Goal: Information Seeking & Learning: Learn about a topic

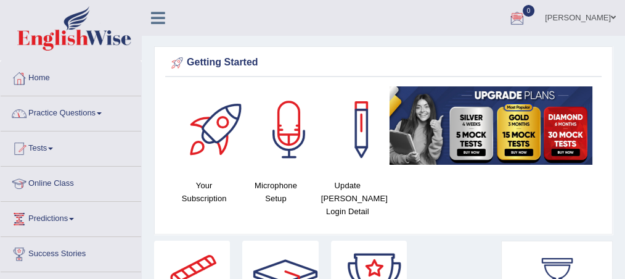
click at [155, 20] on icon at bounding box center [158, 18] width 14 height 16
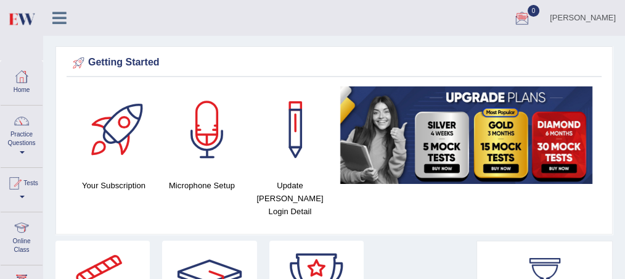
click at [59, 20] on icon at bounding box center [59, 18] width 14 height 16
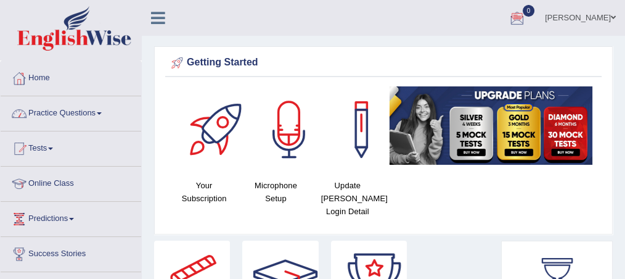
click at [102, 113] on span at bounding box center [99, 113] width 5 height 2
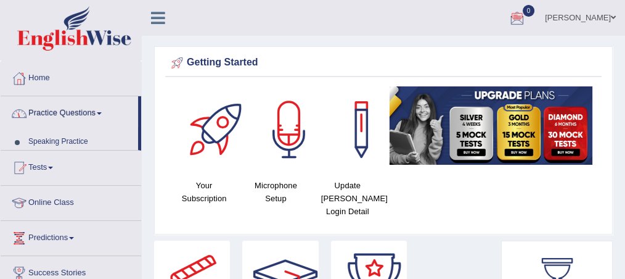
click at [102, 113] on span at bounding box center [99, 113] width 5 height 2
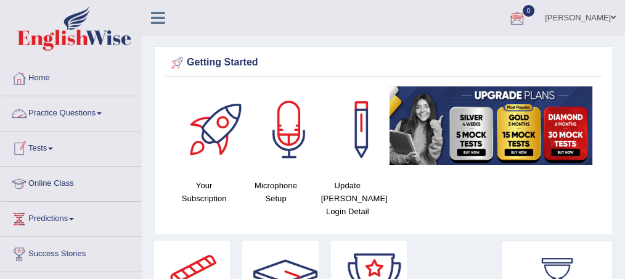
click at [102, 113] on span at bounding box center [99, 113] width 5 height 2
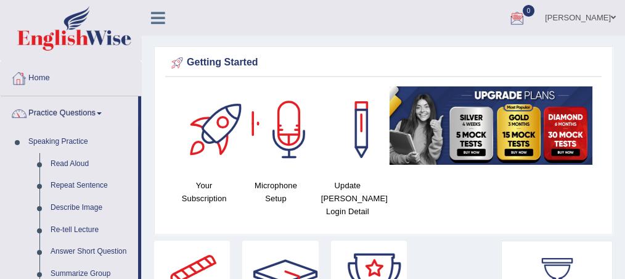
click at [39, 83] on link "Home" at bounding box center [71, 76] width 141 height 31
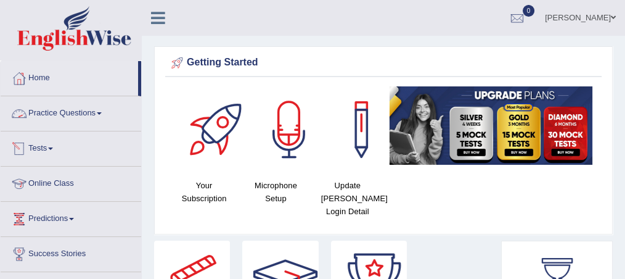
click at [53, 144] on link "Tests" at bounding box center [71, 146] width 141 height 31
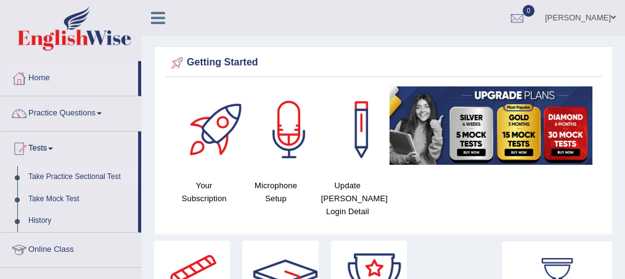
click at [76, 177] on link "Take Practice Sectional Test" at bounding box center [80, 177] width 115 height 22
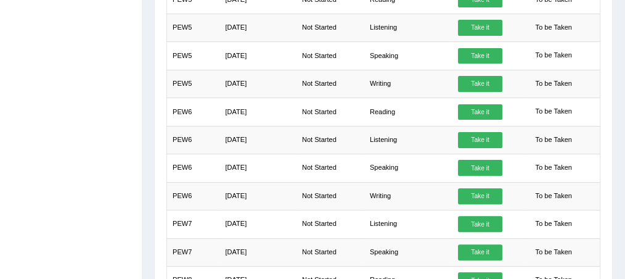
drag, startPoint x: 620, startPoint y: 197, endPoint x: 601, endPoint y: 297, distance: 101.7
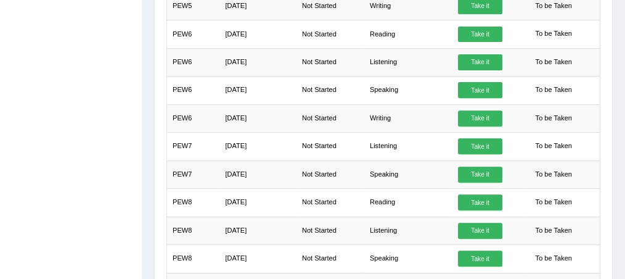
click at [60, 213] on div "Toggle navigation Home Practice Questions Speaking Practice Read Aloud Repeat S…" at bounding box center [312, 99] width 625 height 1182
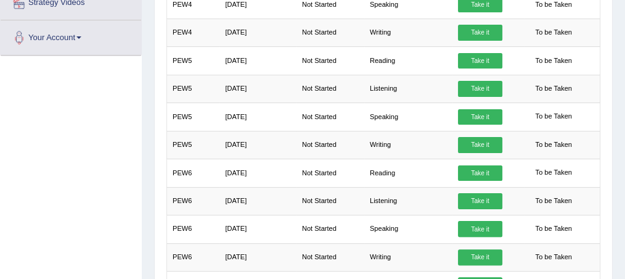
scroll to position [344, 0]
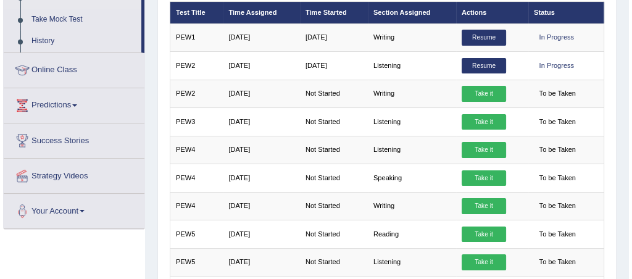
scroll to position [179, 0]
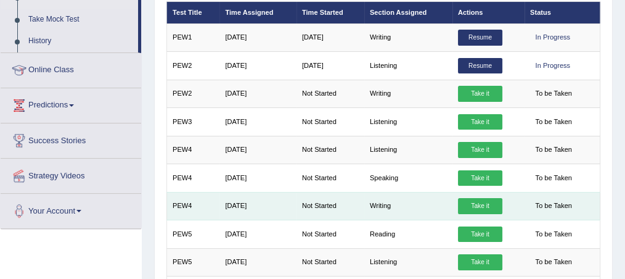
click at [484, 198] on link "Take it" at bounding box center [480, 206] width 44 height 16
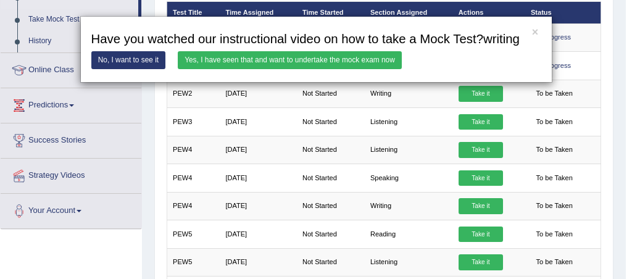
click at [276, 59] on link "Yes, I have seen that and want to undertake the mock exam now" at bounding box center [290, 60] width 224 height 18
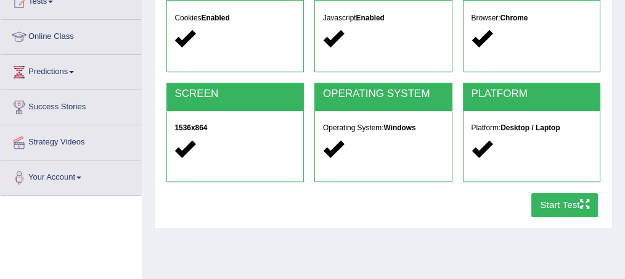
scroll to position [148, 0]
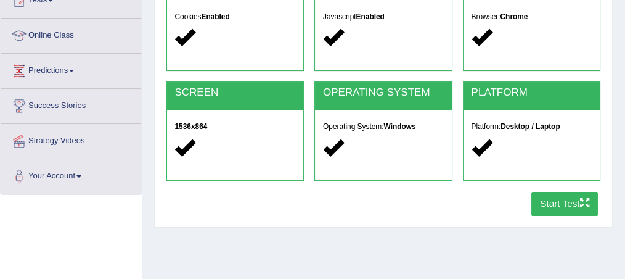
click at [551, 206] on button "Start Test" at bounding box center [565, 204] width 67 height 24
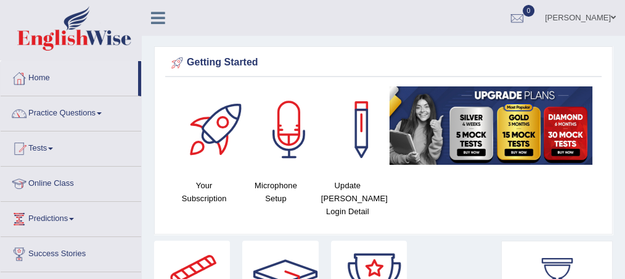
click at [302, 172] on div at bounding box center [289, 129] width 86 height 86
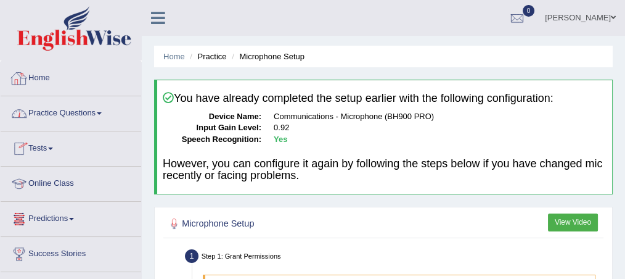
click at [45, 80] on link "Home" at bounding box center [71, 76] width 141 height 31
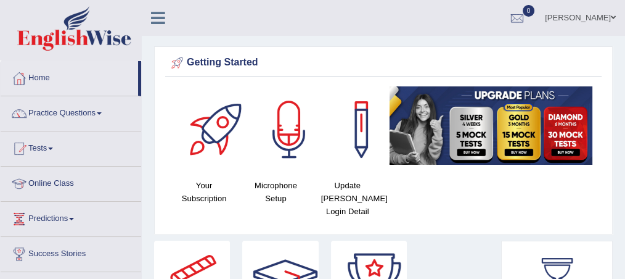
click at [78, 179] on link "Online Class" at bounding box center [71, 182] width 141 height 31
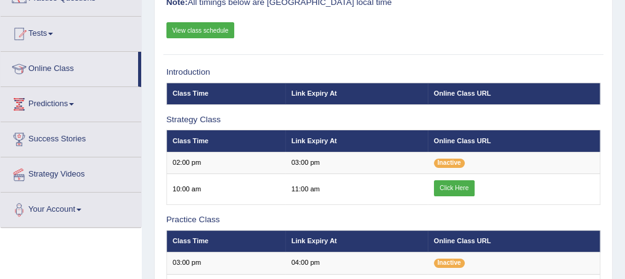
scroll to position [115, 0]
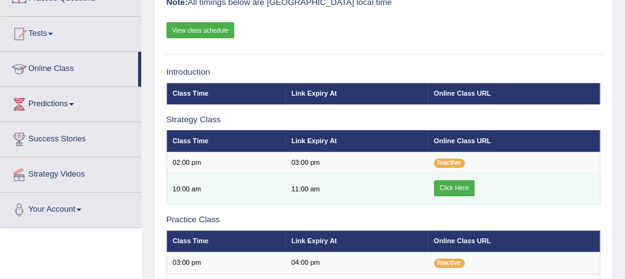
click at [456, 186] on link "Click Here" at bounding box center [454, 188] width 41 height 16
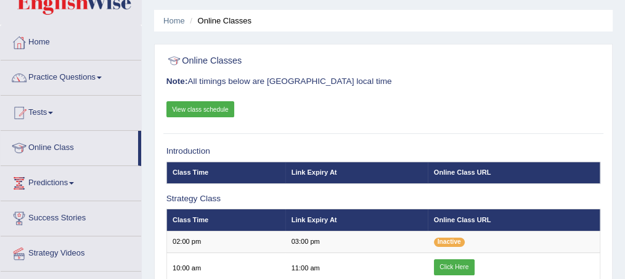
scroll to position [33, 0]
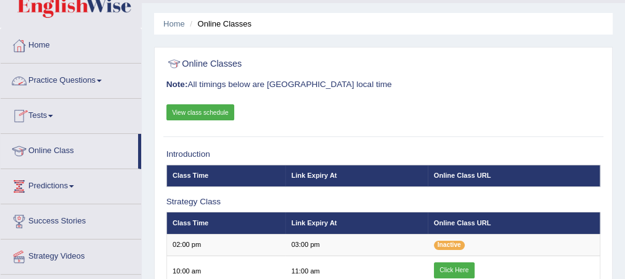
click at [53, 77] on link "Practice Questions" at bounding box center [71, 79] width 141 height 31
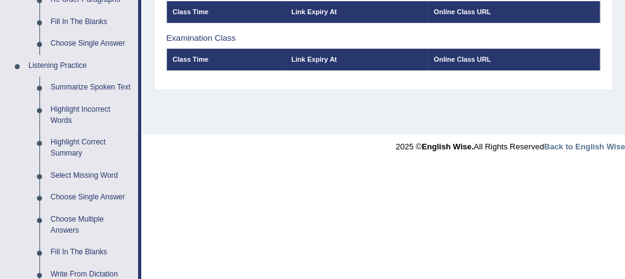
scroll to position [485, 0]
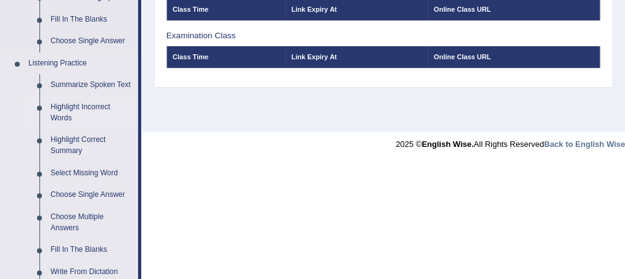
click at [67, 110] on link "Highlight Incorrect Words" at bounding box center [91, 112] width 93 height 33
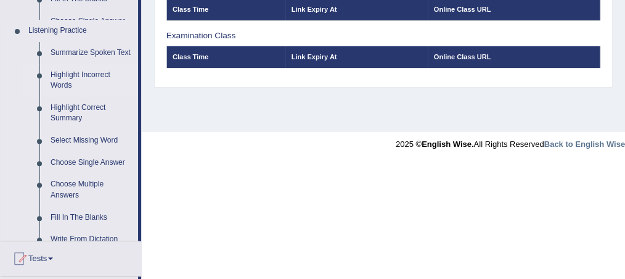
scroll to position [332, 0]
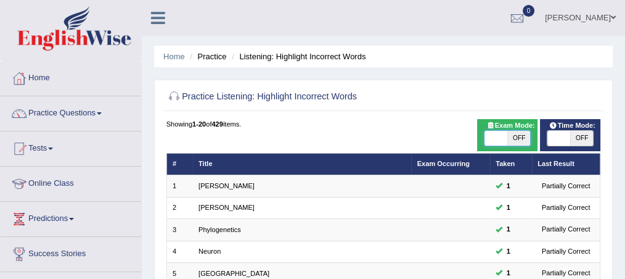
click at [490, 138] on span at bounding box center [496, 138] width 23 height 15
checkbox input "true"
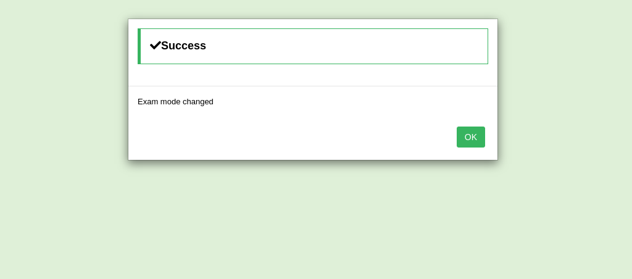
click at [488, 129] on div "OK" at bounding box center [312, 138] width 369 height 43
click at [477, 133] on button "OK" at bounding box center [470, 136] width 28 height 21
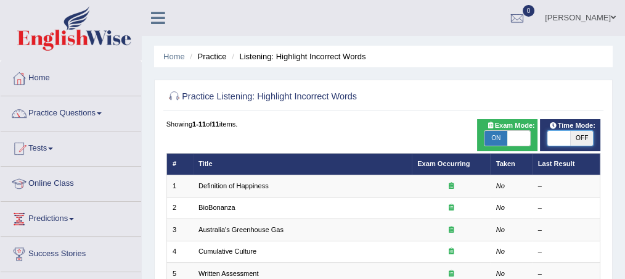
click at [553, 138] on span at bounding box center [559, 138] width 23 height 15
checkbox input "true"
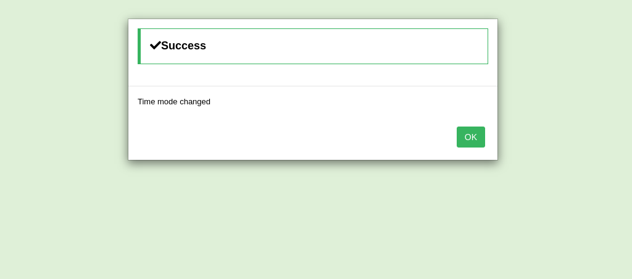
click at [476, 132] on button "OK" at bounding box center [470, 136] width 28 height 21
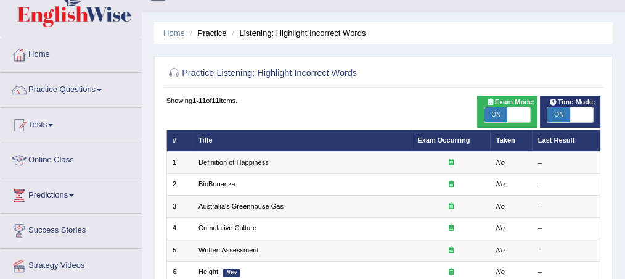
scroll to position [33, 0]
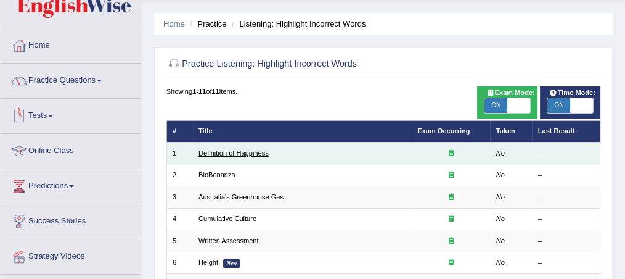
click at [201, 154] on link "Definition of Happiness" at bounding box center [234, 152] width 70 height 7
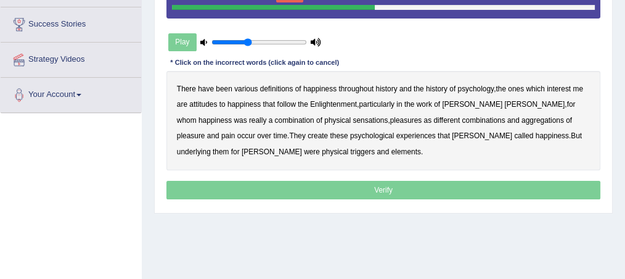
scroll to position [230, 0]
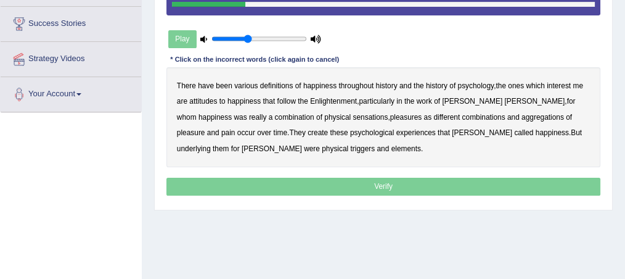
click at [464, 84] on b "psychology" at bounding box center [476, 85] width 36 height 9
click at [203, 97] on b "attitudes" at bounding box center [203, 101] width 28 height 9
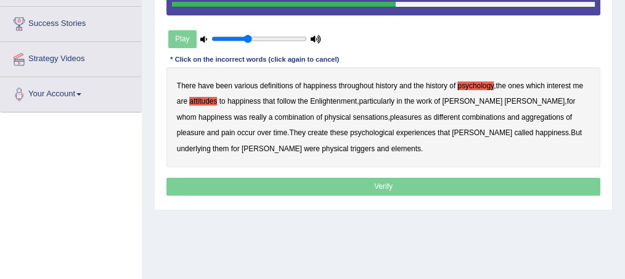
click at [353, 114] on b "sensations" at bounding box center [370, 117] width 35 height 9
click at [308, 133] on b "create" at bounding box center [318, 132] width 20 height 9
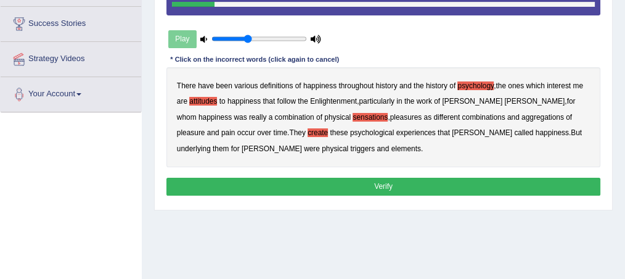
click at [392, 147] on b "elements" at bounding box center [407, 148] width 30 height 9
click at [374, 186] on button "Verify" at bounding box center [384, 187] width 435 height 18
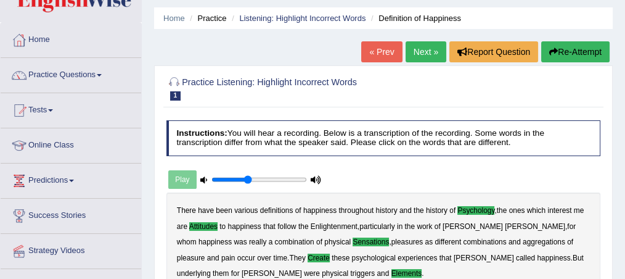
scroll to position [27, 0]
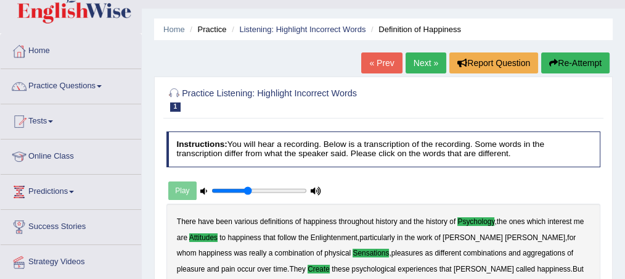
click at [416, 60] on link "Next »" at bounding box center [426, 62] width 41 height 21
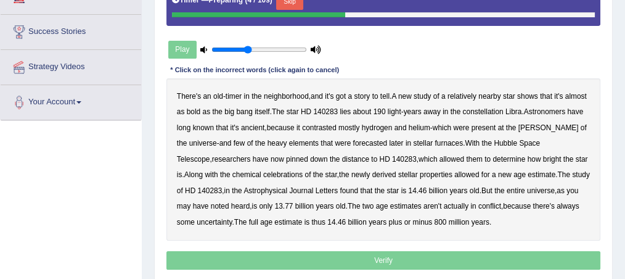
scroll to position [230, 0]
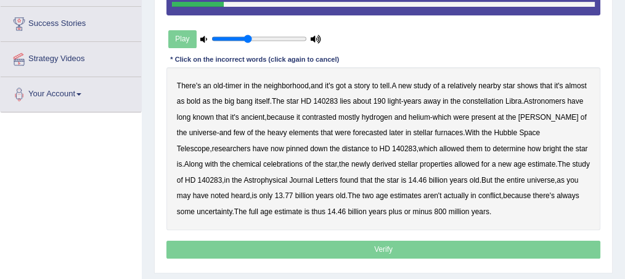
click at [191, 98] on b "bold" at bounding box center [194, 101] width 14 height 9
click at [546, 98] on b "Astronomers" at bounding box center [544, 101] width 41 height 9
click at [322, 114] on b "contrasted" at bounding box center [319, 117] width 35 height 9
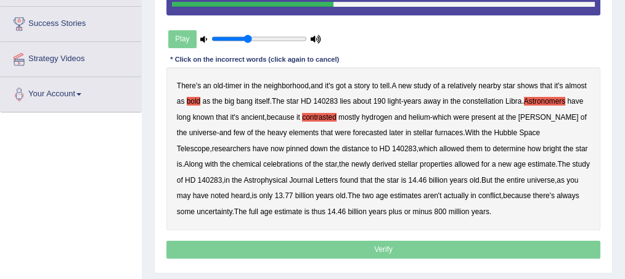
click at [363, 133] on b "forecasted" at bounding box center [370, 132] width 35 height 9
click at [263, 165] on b "celebrations" at bounding box center [282, 164] width 39 height 9
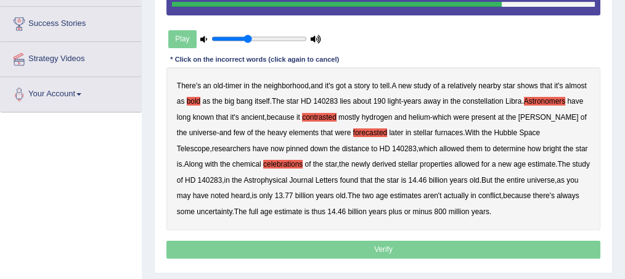
click at [482, 178] on b "But" at bounding box center [487, 180] width 11 height 9
click at [495, 179] on b "the" at bounding box center [500, 180] width 10 height 9
click at [495, 181] on b "the" at bounding box center [500, 180] width 10 height 9
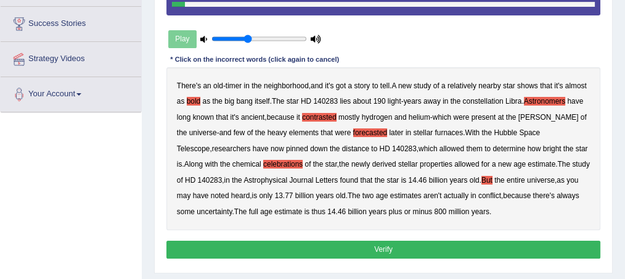
click at [394, 246] on button "Verify" at bounding box center [384, 250] width 435 height 18
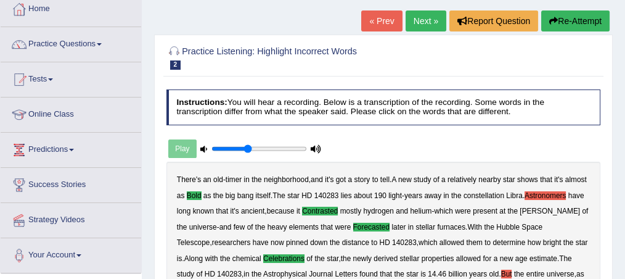
scroll to position [65, 0]
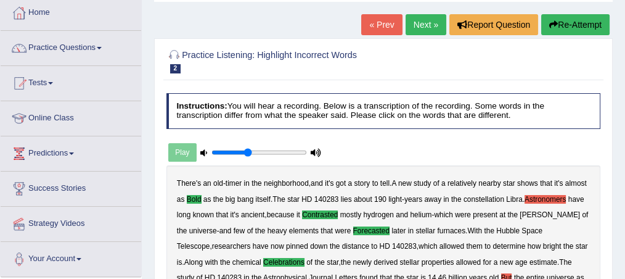
click at [416, 22] on link "Next »" at bounding box center [426, 24] width 41 height 21
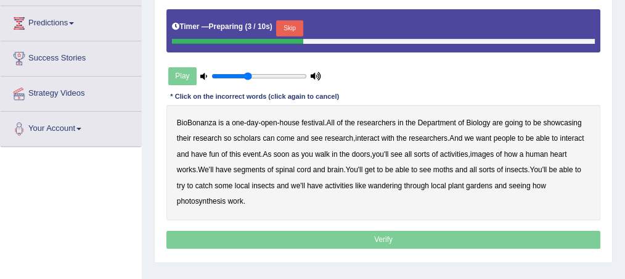
scroll to position [197, 0]
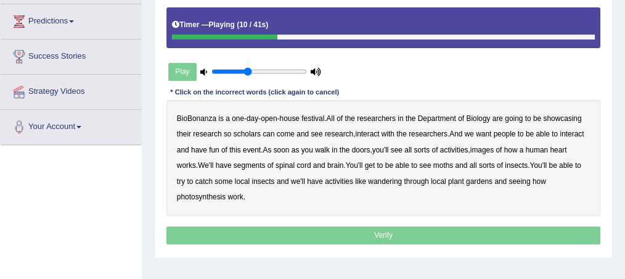
click at [244, 132] on b "scholars" at bounding box center [247, 134] width 27 height 9
click at [488, 149] on b "images" at bounding box center [482, 150] width 23 height 9
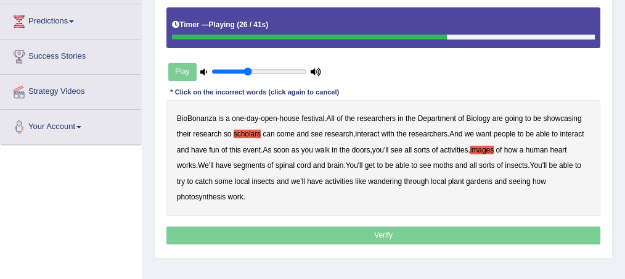
click at [254, 163] on b "segments" at bounding box center [250, 165] width 32 height 9
click at [442, 165] on b "moths" at bounding box center [444, 165] width 20 height 9
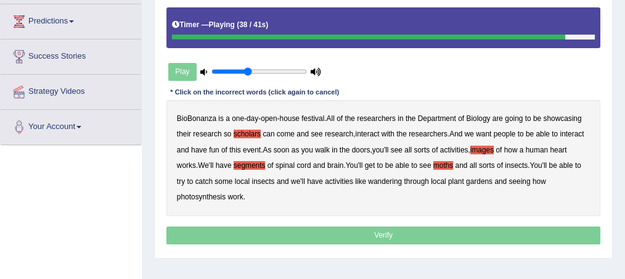
click at [385, 181] on b "wandering" at bounding box center [385, 181] width 34 height 9
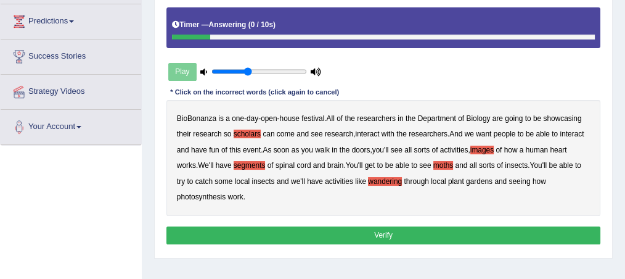
click at [358, 231] on button "Verify" at bounding box center [384, 235] width 435 height 18
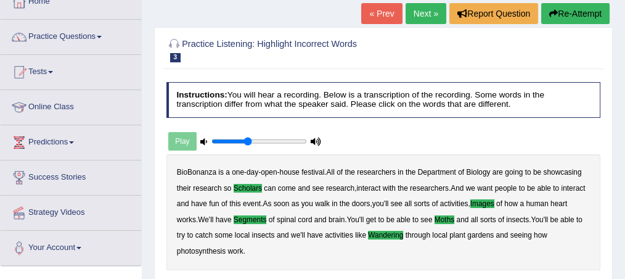
scroll to position [65, 0]
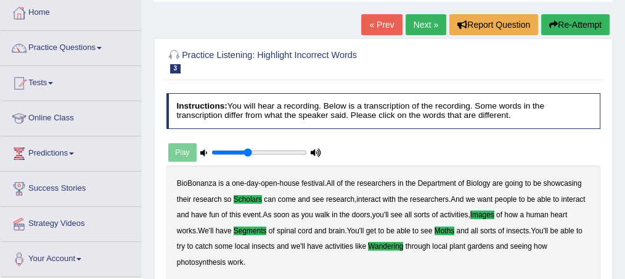
click at [423, 22] on link "Next »" at bounding box center [426, 24] width 41 height 21
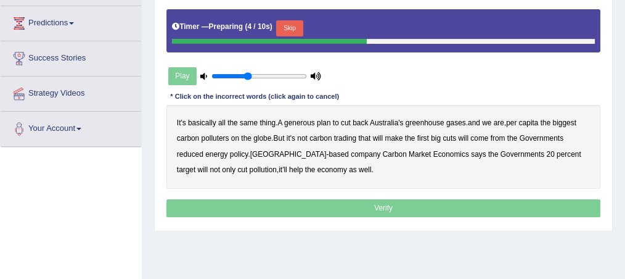
scroll to position [197, 0]
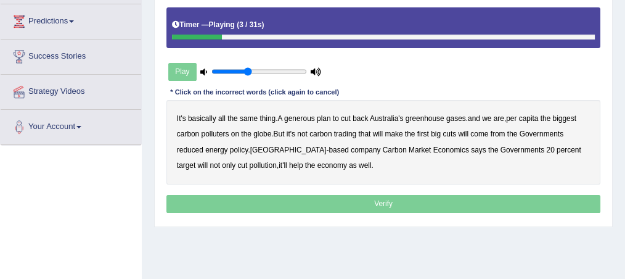
click at [300, 118] on b "generous" at bounding box center [299, 118] width 31 height 9
click at [259, 133] on b "globe" at bounding box center [262, 134] width 18 height 9
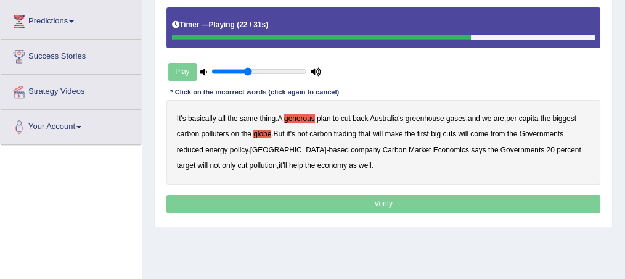
click at [484, 133] on b "come" at bounding box center [480, 134] width 18 height 9
click at [389, 200] on p "Verify" at bounding box center [384, 204] width 435 height 18
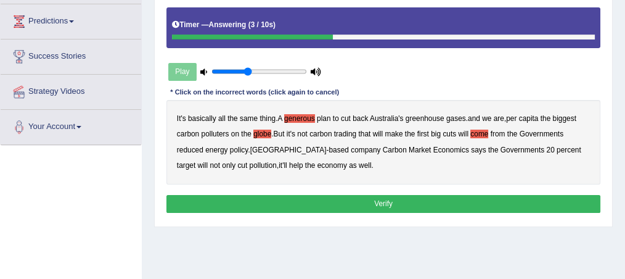
click at [389, 200] on button "Verify" at bounding box center [384, 204] width 435 height 18
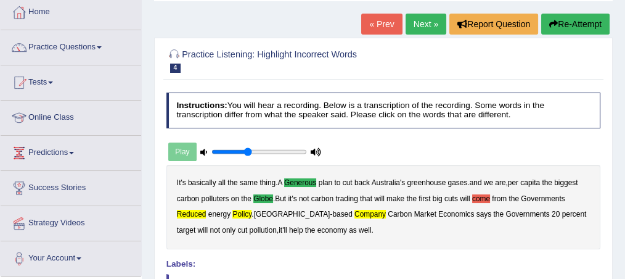
scroll to position [65, 0]
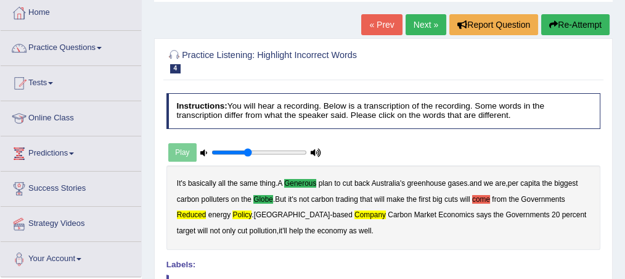
click at [574, 17] on button "Re-Attempt" at bounding box center [576, 24] width 68 height 21
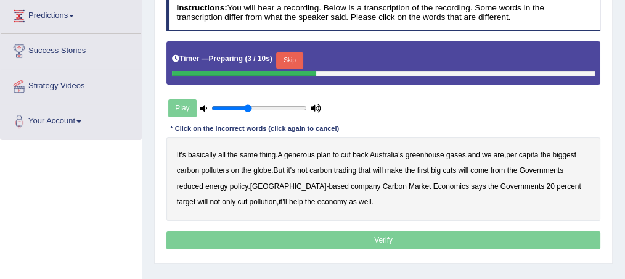
scroll to position [213, 0]
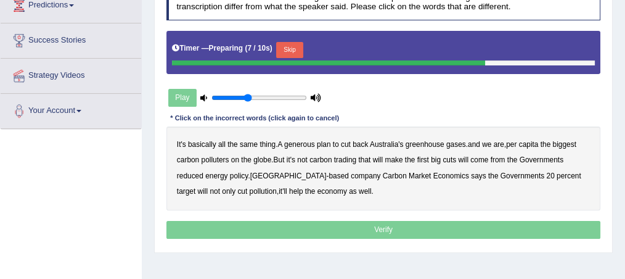
click at [300, 140] on b "generous" at bounding box center [299, 144] width 31 height 9
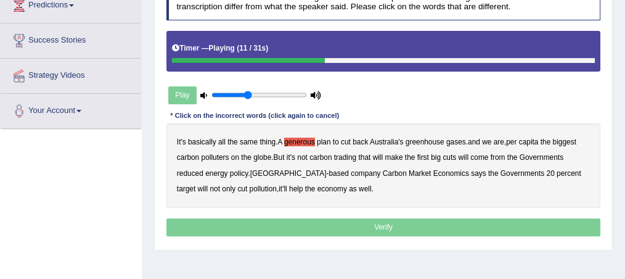
click at [260, 155] on b "globe" at bounding box center [262, 157] width 18 height 9
click at [187, 171] on b "reduced" at bounding box center [190, 173] width 27 height 9
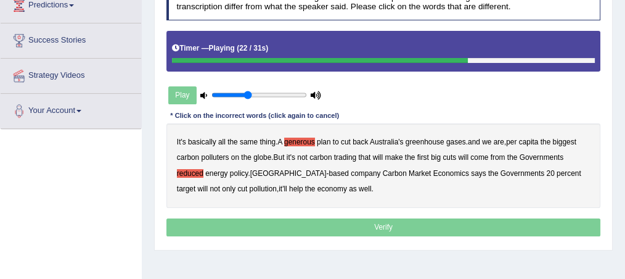
click at [238, 172] on b "policy" at bounding box center [239, 173] width 19 height 9
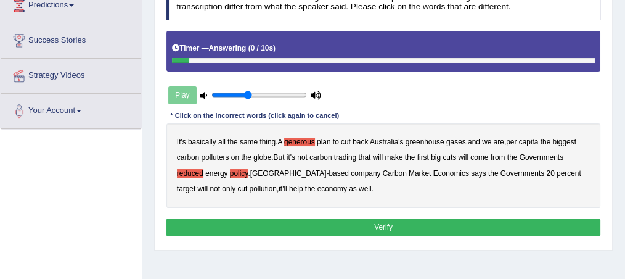
click at [380, 225] on button "Verify" at bounding box center [384, 227] width 435 height 18
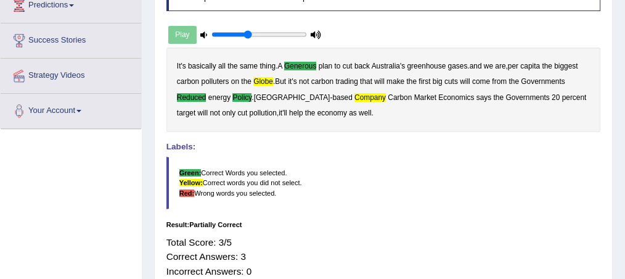
click at [258, 80] on b "globe" at bounding box center [263, 81] width 20 height 9
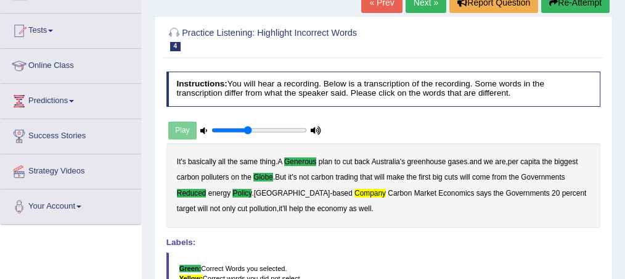
scroll to position [99, 0]
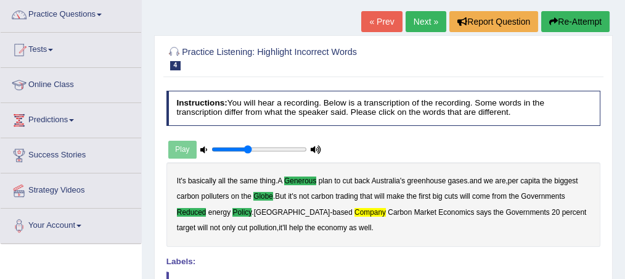
click at [572, 19] on button "Re-Attempt" at bounding box center [576, 21] width 68 height 21
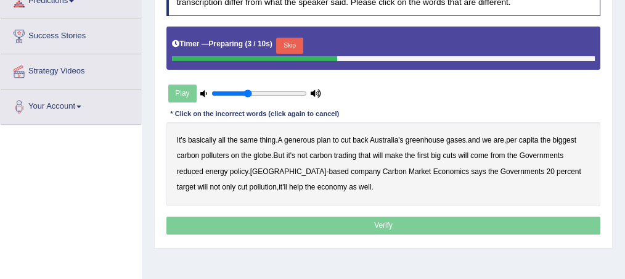
scroll to position [218, 0]
click at [297, 41] on button "Skip" at bounding box center [289, 46] width 27 height 16
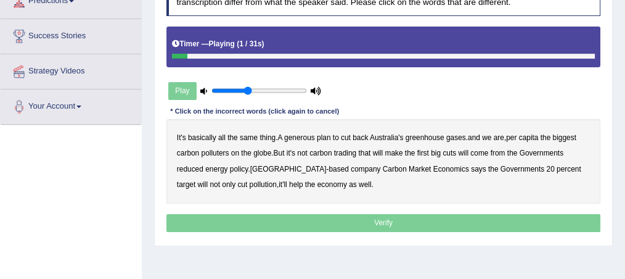
click at [294, 133] on b "generous" at bounding box center [299, 137] width 31 height 9
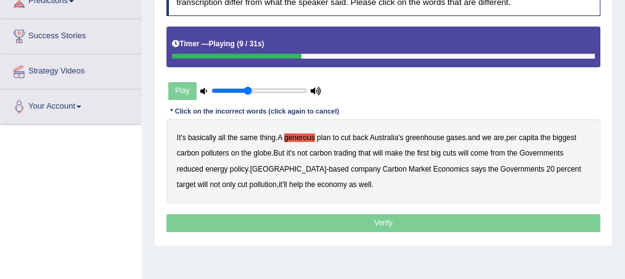
click at [263, 151] on b "globe" at bounding box center [262, 153] width 18 height 9
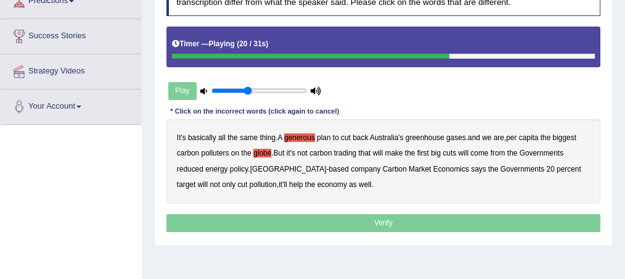
click at [187, 167] on b "reduced" at bounding box center [190, 169] width 27 height 9
click at [240, 167] on b "policy" at bounding box center [239, 169] width 19 height 9
click at [351, 165] on b "company" at bounding box center [366, 169] width 30 height 9
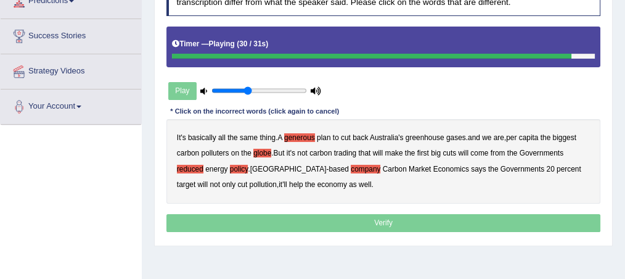
click at [376, 219] on p "Verify" at bounding box center [384, 223] width 435 height 18
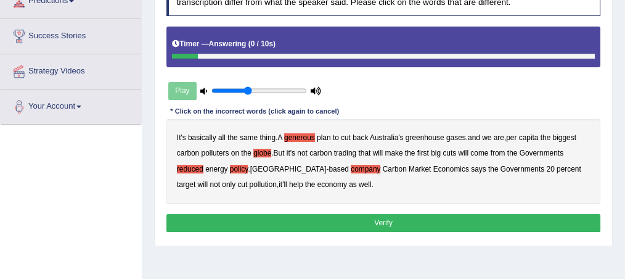
click at [376, 219] on button "Verify" at bounding box center [384, 223] width 435 height 18
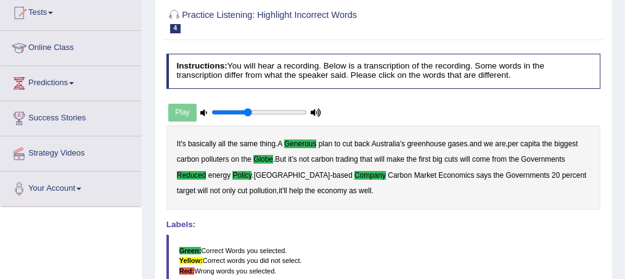
scroll to position [78, 0]
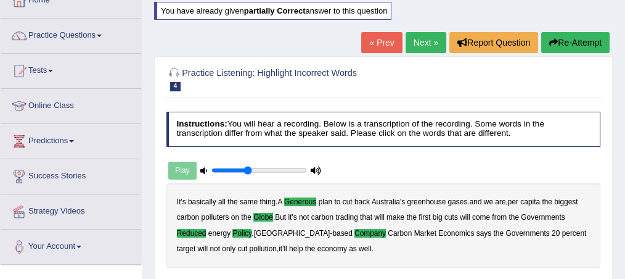
click at [421, 43] on link "Next »" at bounding box center [426, 42] width 41 height 21
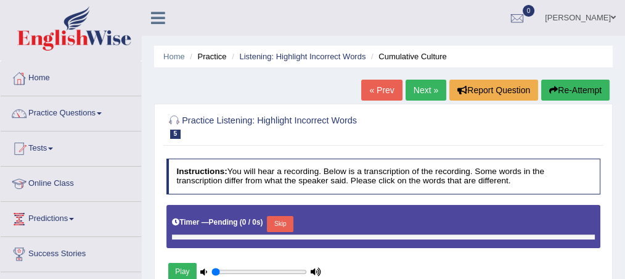
type input "0.4"
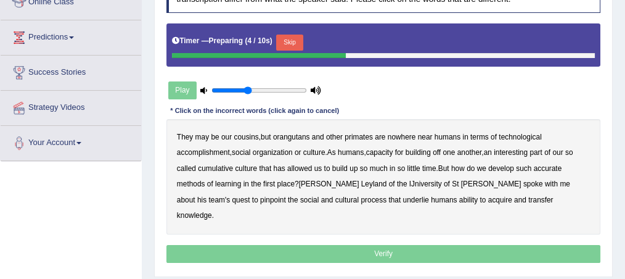
scroll to position [197, 0]
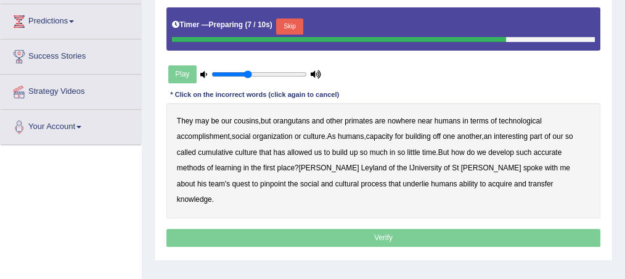
click at [289, 24] on button "Skip" at bounding box center [289, 27] width 27 height 16
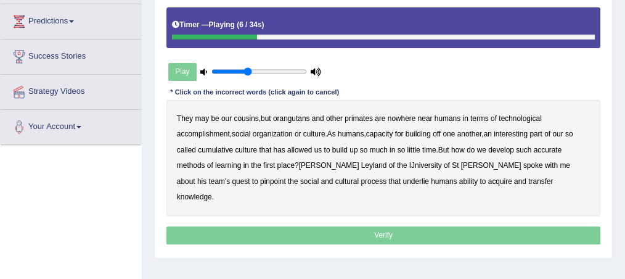
click at [196, 131] on b "accomplishment" at bounding box center [203, 134] width 53 height 9
click at [514, 132] on b "interesting" at bounding box center [511, 134] width 34 height 9
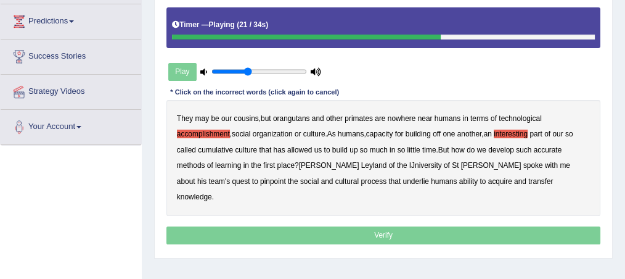
click at [545, 147] on b "accurate" at bounding box center [548, 150] width 28 height 9
click at [336, 181] on b "cultural" at bounding box center [347, 181] width 23 height 9
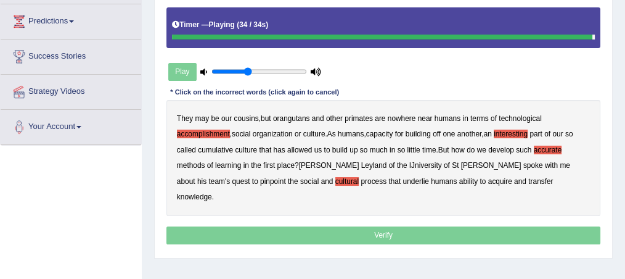
click at [529, 177] on b "transfer" at bounding box center [541, 181] width 25 height 9
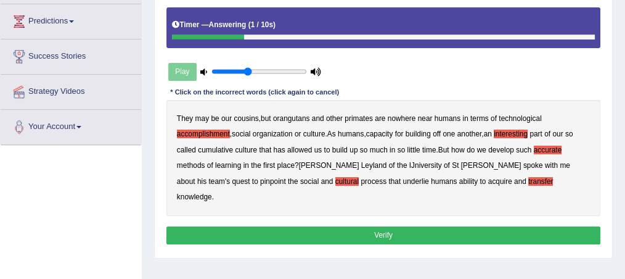
click at [385, 226] on button "Verify" at bounding box center [384, 235] width 435 height 18
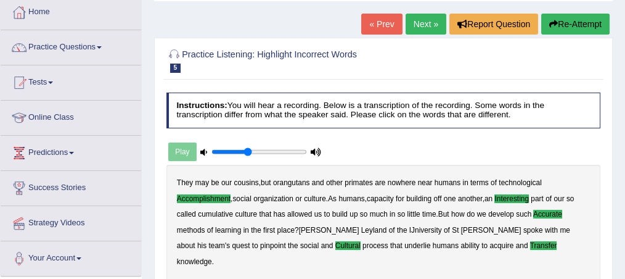
scroll to position [65, 0]
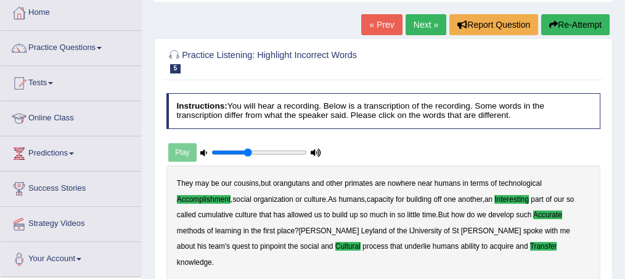
click at [422, 25] on link "Next »" at bounding box center [426, 24] width 41 height 21
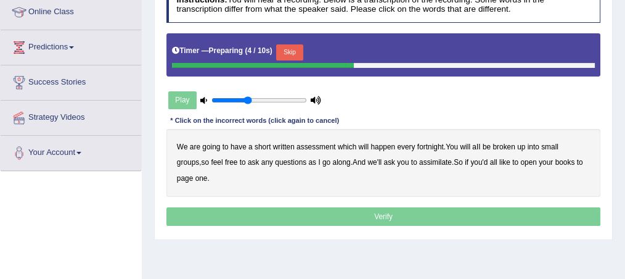
scroll to position [181, 0]
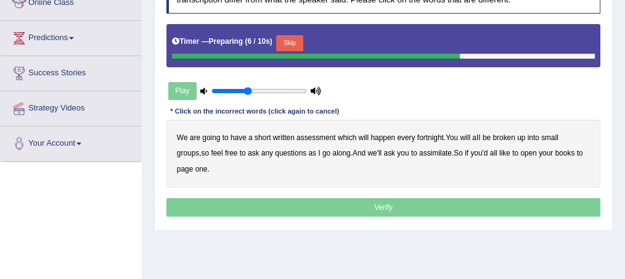
click at [294, 41] on button "Skip" at bounding box center [289, 43] width 27 height 16
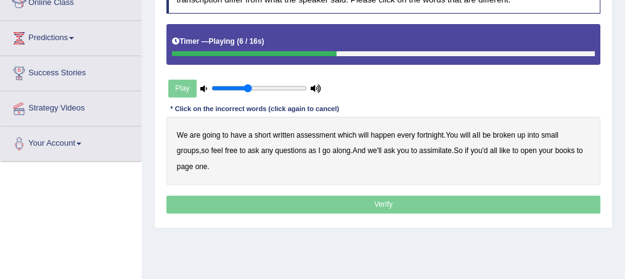
click at [503, 132] on b "broken" at bounding box center [504, 135] width 22 height 9
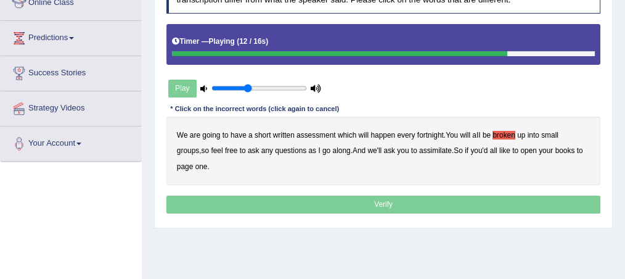
click at [419, 152] on b "assimilate" at bounding box center [435, 150] width 33 height 9
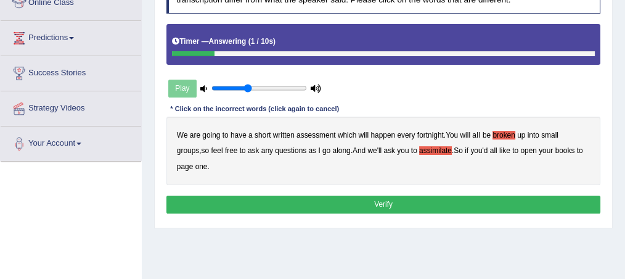
click at [374, 203] on button "Verify" at bounding box center [384, 205] width 435 height 18
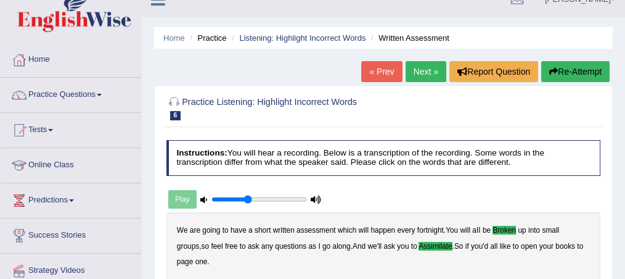
scroll to position [16, 0]
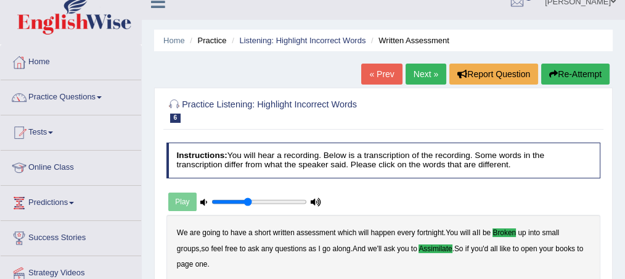
click at [419, 70] on link "Next »" at bounding box center [426, 74] width 41 height 21
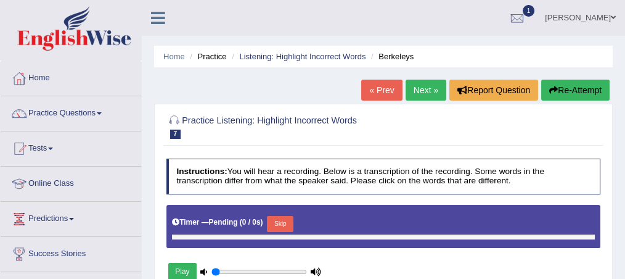
type input "0.4"
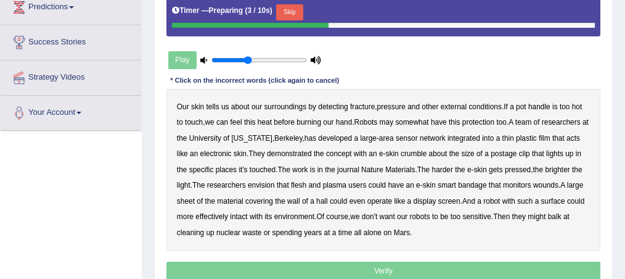
scroll to position [213, 0]
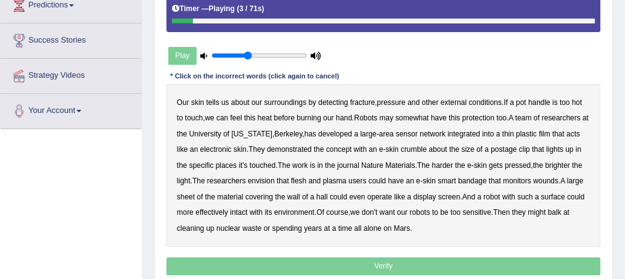
click at [361, 100] on b "fracture" at bounding box center [362, 102] width 25 height 9
click at [413, 149] on b "crumble" at bounding box center [414, 149] width 26 height 9
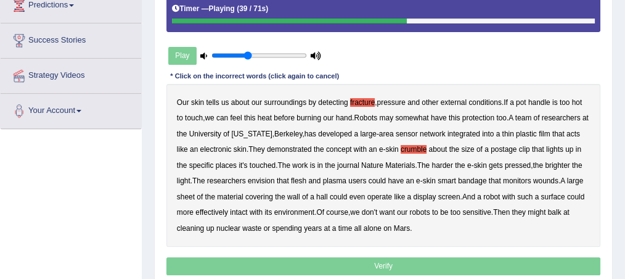
click at [336, 179] on b "plasma" at bounding box center [334, 180] width 23 height 9
click at [321, 194] on b "hall" at bounding box center [322, 196] width 12 height 9
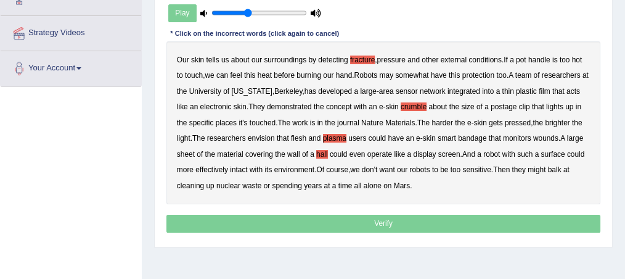
scroll to position [265, 0]
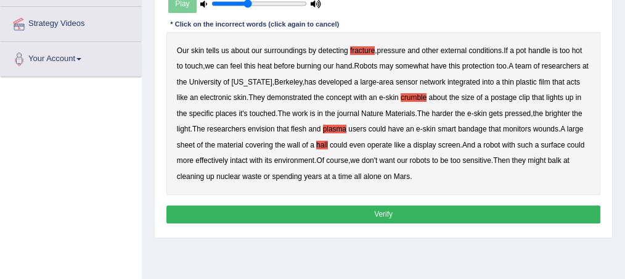
click at [400, 213] on button "Verify" at bounding box center [384, 214] width 435 height 18
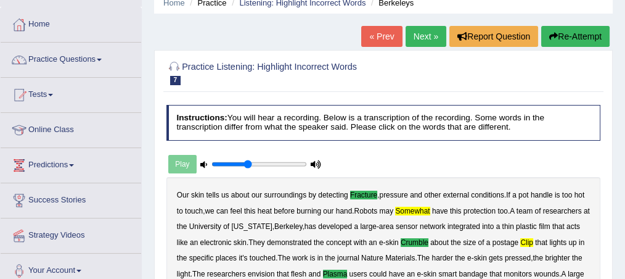
scroll to position [52, 0]
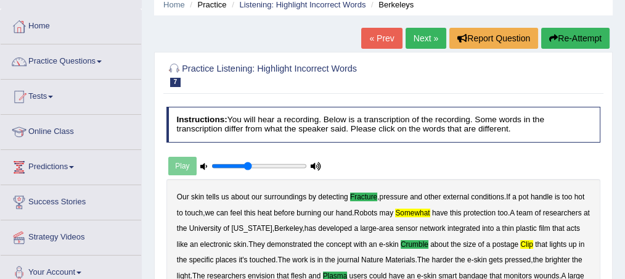
click at [567, 38] on button "Re-Attempt" at bounding box center [576, 38] width 68 height 21
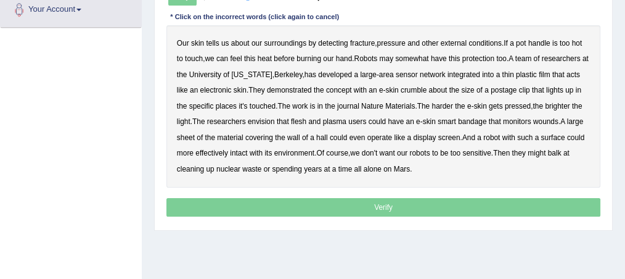
scroll to position [315, 0]
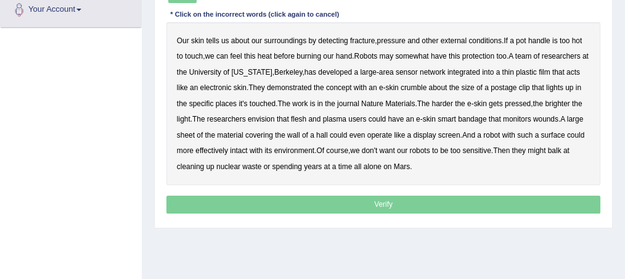
click at [357, 40] on b "fracture" at bounding box center [362, 40] width 25 height 9
click at [417, 54] on b "somewhat" at bounding box center [411, 56] width 33 height 9
click at [411, 84] on b "crumble" at bounding box center [414, 87] width 26 height 9
click at [336, 115] on b "plasma" at bounding box center [334, 119] width 23 height 9
click at [294, 131] on b "wall" at bounding box center [293, 135] width 12 height 9
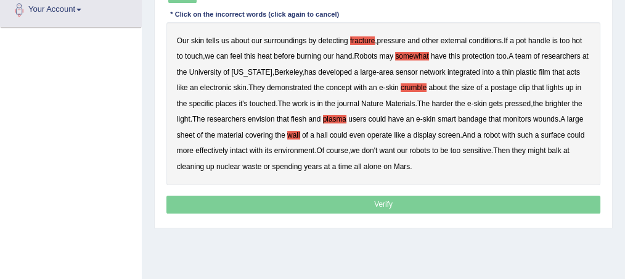
click at [319, 131] on b "hall" at bounding box center [322, 135] width 12 height 9
click at [292, 131] on b "wall" at bounding box center [293, 135] width 12 height 9
click at [519, 116] on b "monitors" at bounding box center [517, 119] width 28 height 9
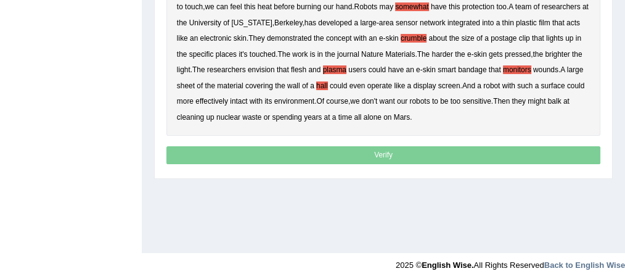
scroll to position [364, 0]
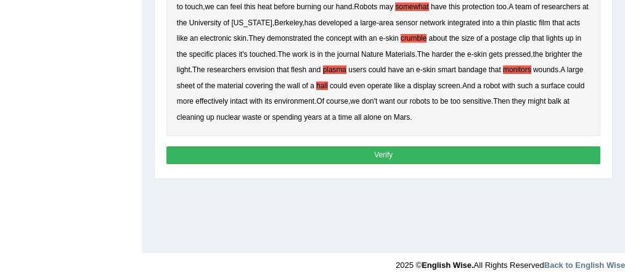
click at [404, 152] on button "Verify" at bounding box center [384, 155] width 435 height 18
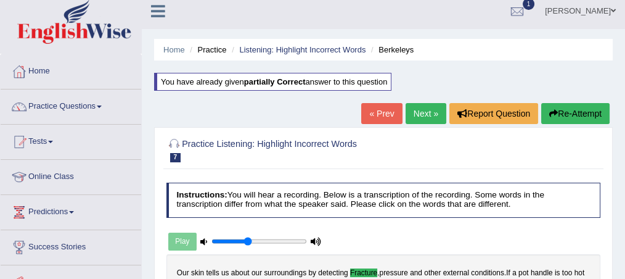
scroll to position [0, 0]
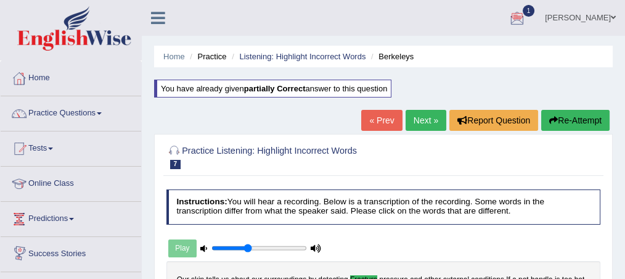
click at [94, 233] on li "Predictions Latest Predictions" at bounding box center [71, 219] width 141 height 35
click at [46, 75] on link "Home" at bounding box center [71, 76] width 141 height 31
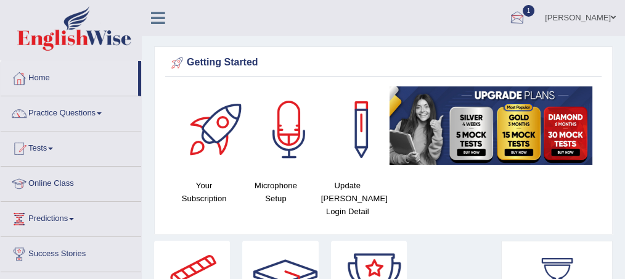
click at [527, 19] on div at bounding box center [517, 18] width 19 height 19
click at [0, 0] on ul "PEW4 [DATE] Exam evaluated See All Alerts" at bounding box center [0, 0] width 0 height 0
click at [527, 19] on div at bounding box center [517, 18] width 19 height 19
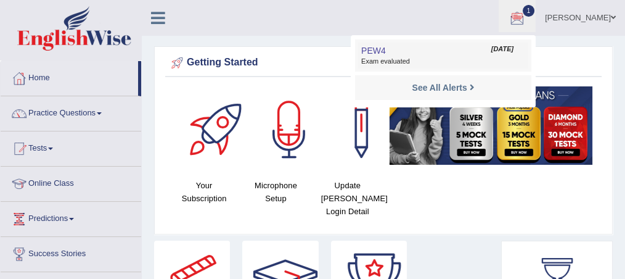
click at [536, 35] on ul "PEW4 [DATE] Exam evaluated See All Alerts" at bounding box center [443, 71] width 185 height 72
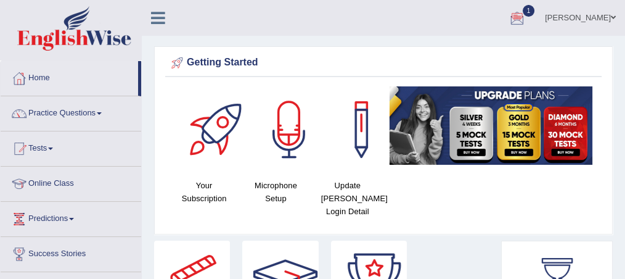
click at [527, 19] on div at bounding box center [517, 18] width 19 height 19
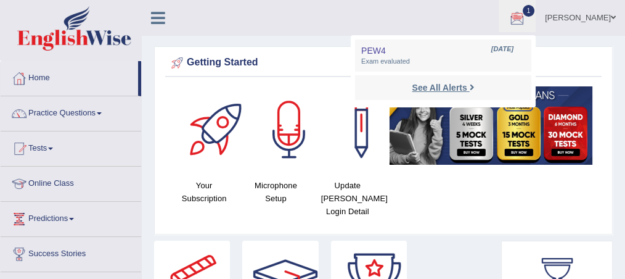
click at [465, 84] on strong "See All Alerts" at bounding box center [439, 88] width 55 height 10
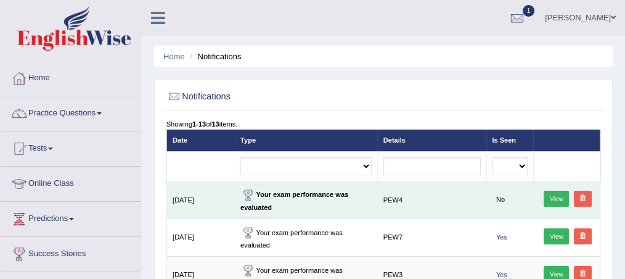
click at [559, 197] on link "View" at bounding box center [556, 199] width 25 height 16
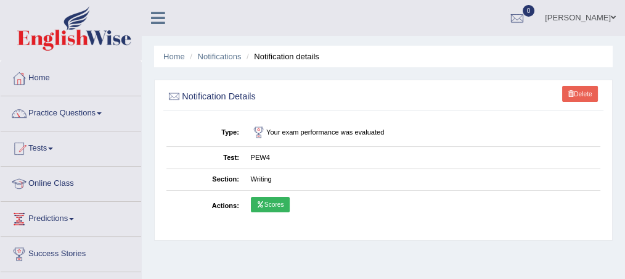
click at [268, 203] on link "Scores" at bounding box center [270, 205] width 39 height 16
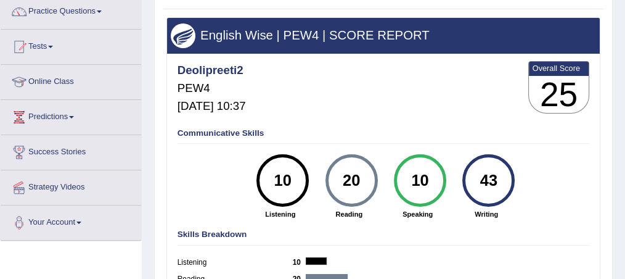
scroll to position [99, 0]
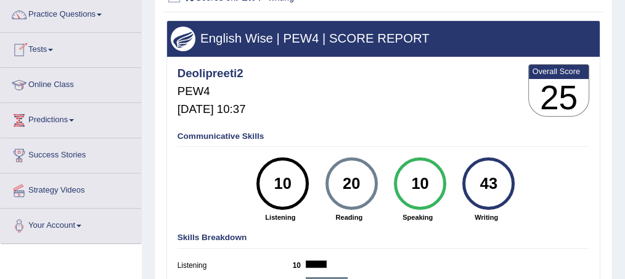
click at [54, 51] on link "Tests" at bounding box center [71, 48] width 141 height 31
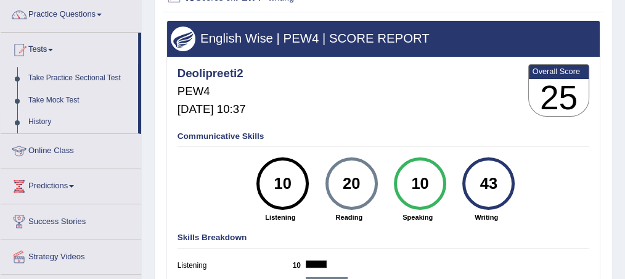
click at [43, 119] on link "History" at bounding box center [80, 122] width 115 height 22
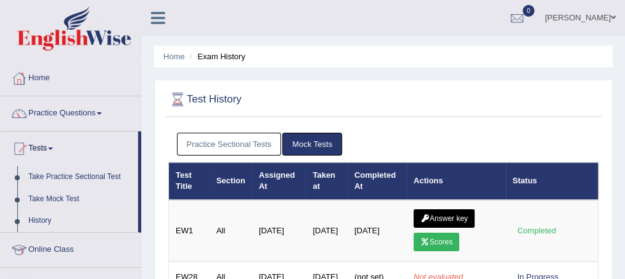
click at [231, 144] on link "Practice Sectional Tests" at bounding box center [229, 144] width 105 height 23
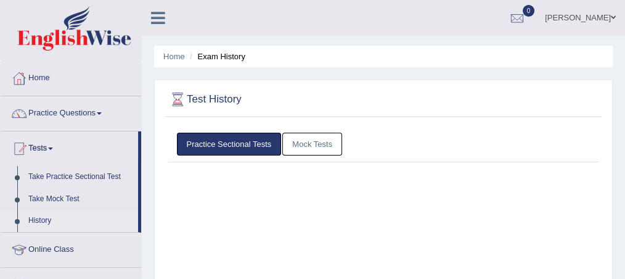
click at [231, 144] on link "Practice Sectional Tests" at bounding box center [229, 144] width 105 height 23
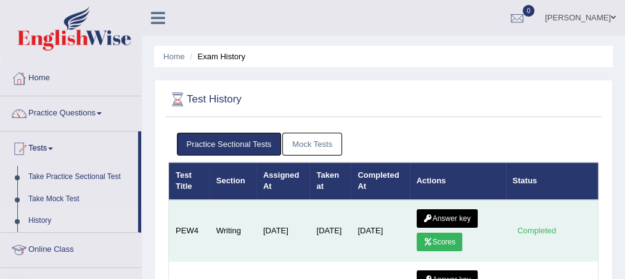
click at [463, 214] on link "Answer key" at bounding box center [447, 218] width 61 height 19
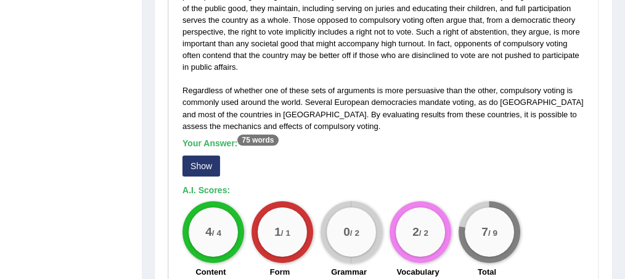
scroll to position [378, 0]
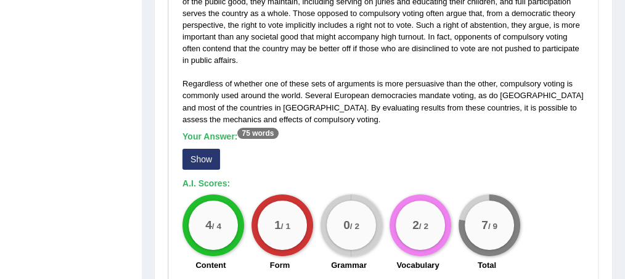
click at [199, 149] on button "Show" at bounding box center [202, 159] width 38 height 21
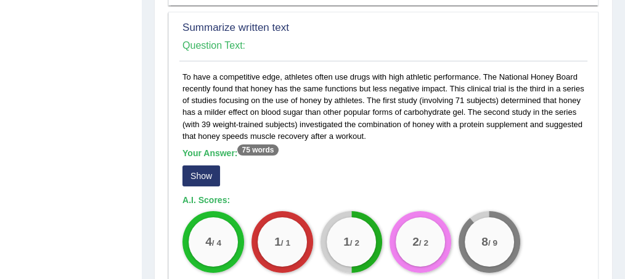
scroll to position [691, 0]
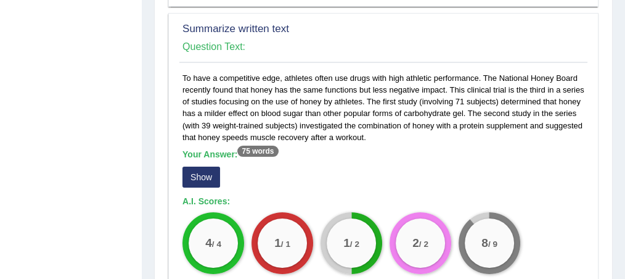
click at [199, 167] on button "Show" at bounding box center [202, 177] width 38 height 21
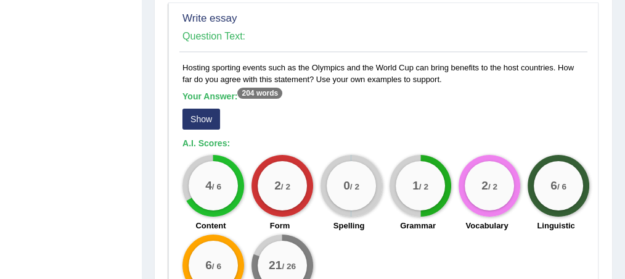
scroll to position [1036, 0]
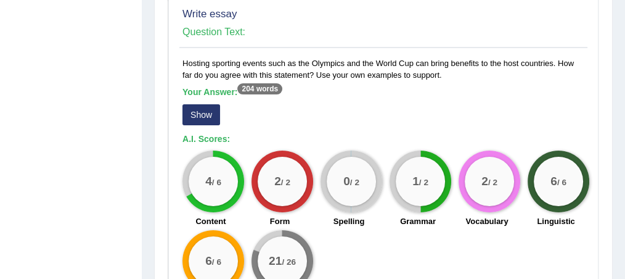
click at [200, 104] on button "Show" at bounding box center [202, 114] width 38 height 21
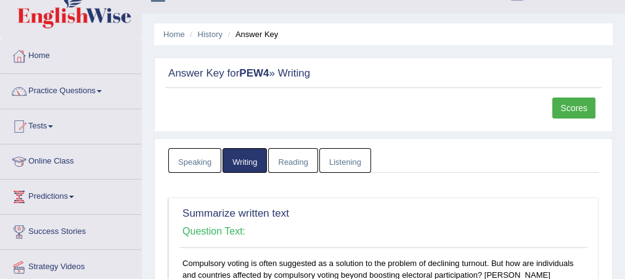
scroll to position [0, 0]
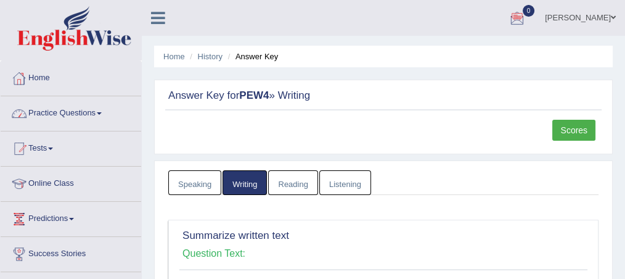
click at [42, 77] on link "Home" at bounding box center [71, 76] width 141 height 31
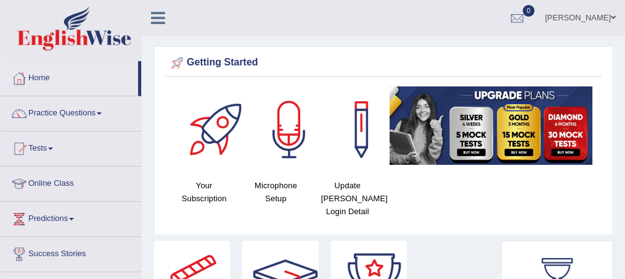
click at [53, 143] on link "Tests" at bounding box center [71, 146] width 141 height 31
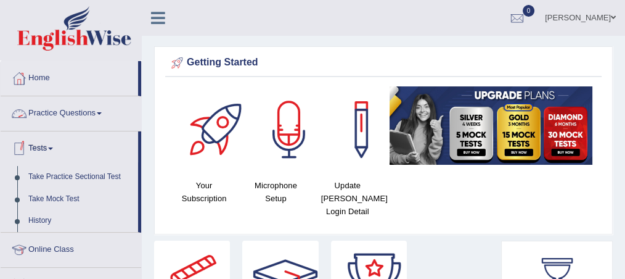
click at [85, 113] on link "Practice Questions" at bounding box center [71, 111] width 141 height 31
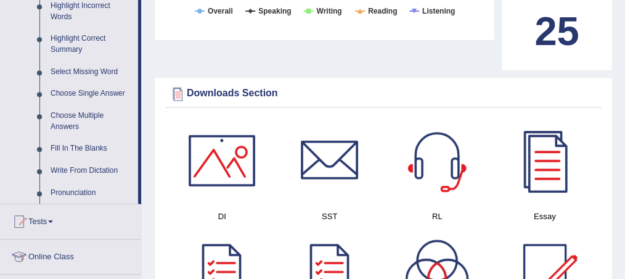
scroll to position [595, 0]
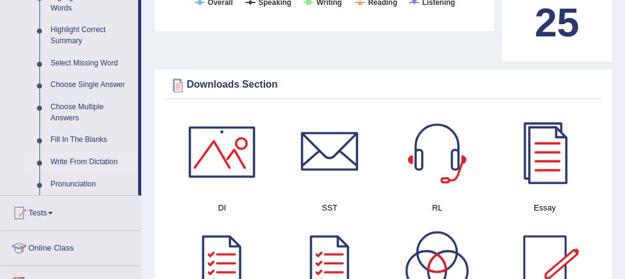
click at [99, 156] on link "Write From Dictation" at bounding box center [91, 162] width 93 height 22
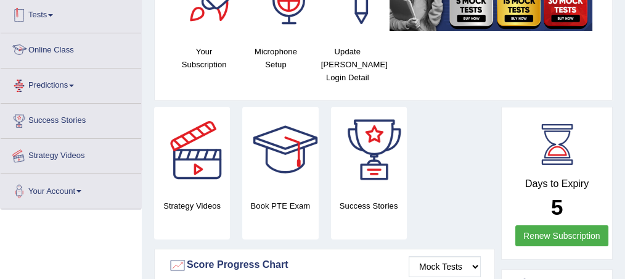
scroll to position [167, 0]
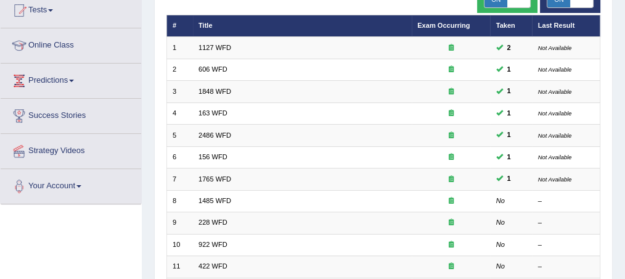
scroll to position [148, 0]
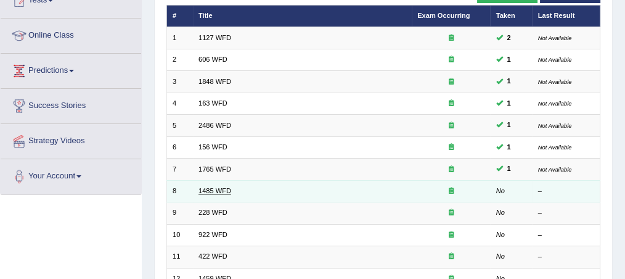
click at [205, 189] on link "1485 WFD" at bounding box center [215, 190] width 33 height 7
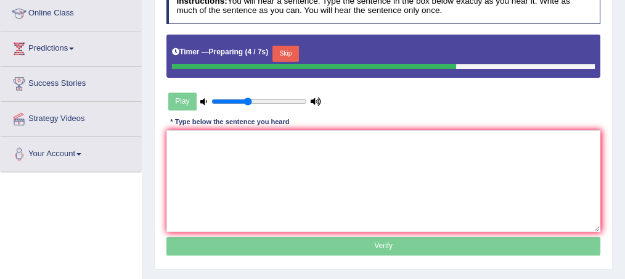
scroll to position [181, 0]
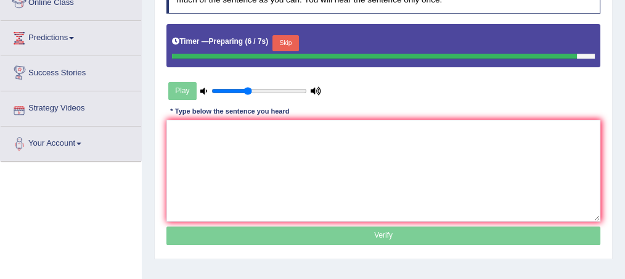
click at [165, 125] on div "Instructions: You will hear a sentence. Type the sentence in the box below exac…" at bounding box center [383, 113] width 440 height 280
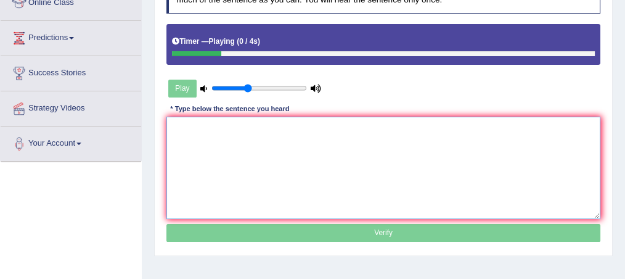
click at [184, 123] on textarea at bounding box center [384, 168] width 435 height 102
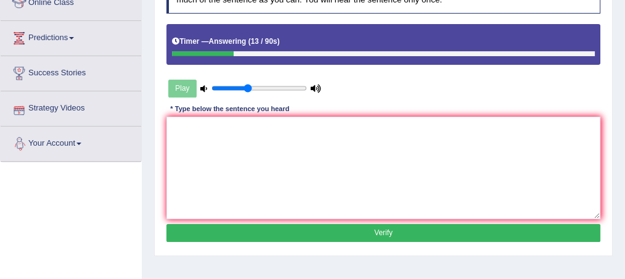
click at [180, 88] on div "Play" at bounding box center [245, 88] width 157 height 27
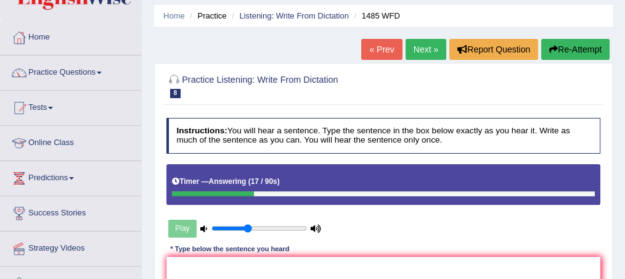
scroll to position [33, 0]
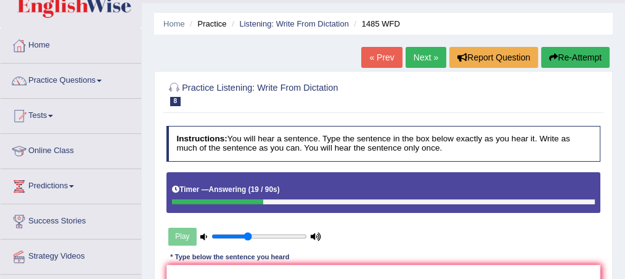
click at [422, 56] on link "Next »" at bounding box center [426, 57] width 41 height 21
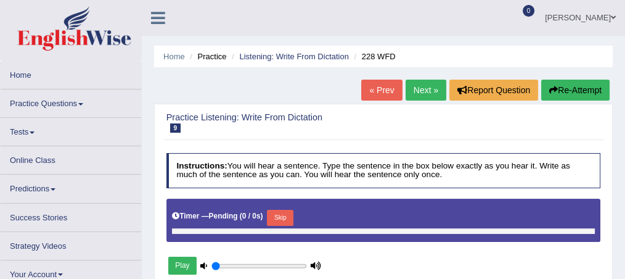
type input "0.4"
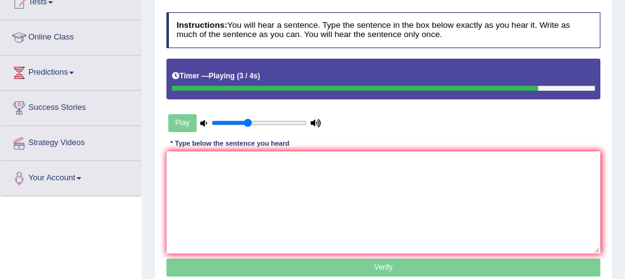
scroll to position [150, 0]
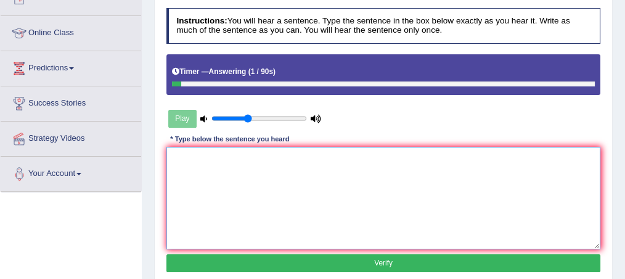
click at [179, 153] on textarea at bounding box center [384, 198] width 435 height 102
type textarea "H"
type textarea "G"
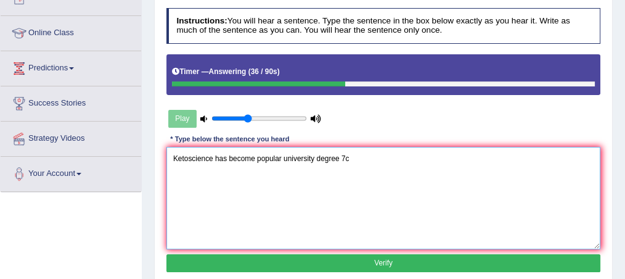
drag, startPoint x: 435, startPoint y: 170, endPoint x: 355, endPoint y: 159, distance: 80.3
click at [355, 159] on textarea "Ketoscience has become popular university degree 7c" at bounding box center [384, 198] width 435 height 102
type textarea "Ketoscience has become popular university degree course."
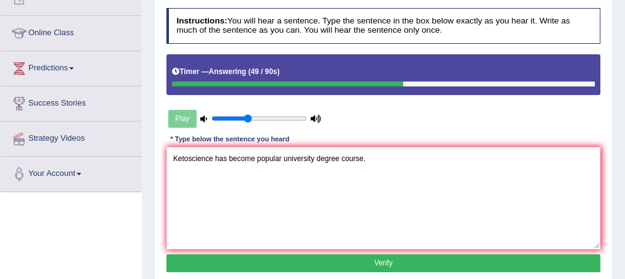
click at [381, 257] on button "Verify" at bounding box center [384, 263] width 435 height 18
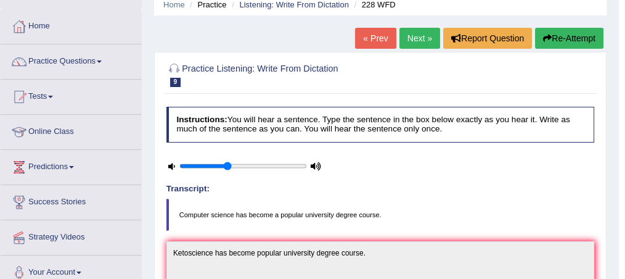
scroll to position [52, 0]
click at [416, 38] on link "Next »" at bounding box center [420, 38] width 41 height 21
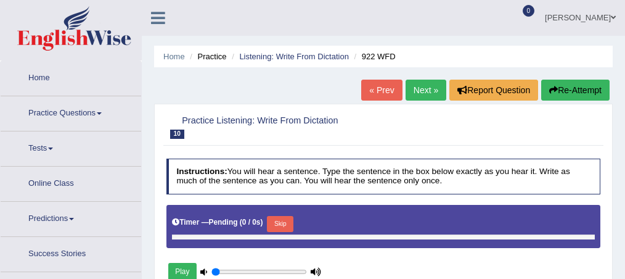
type input "0.4"
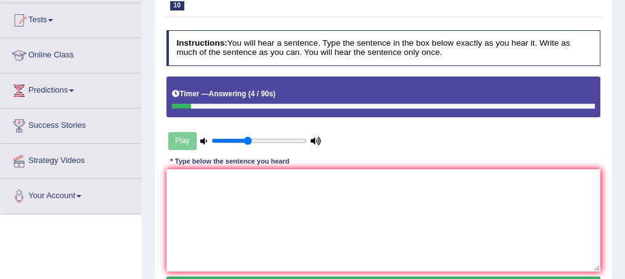
scroll to position [131, 0]
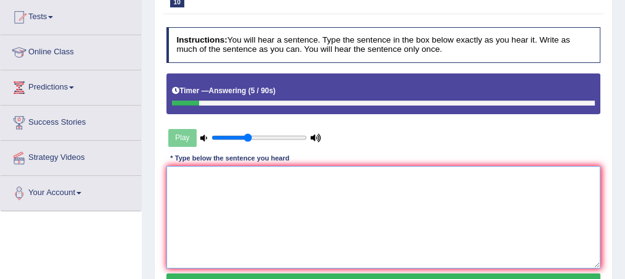
click at [171, 175] on textarea at bounding box center [384, 217] width 435 height 102
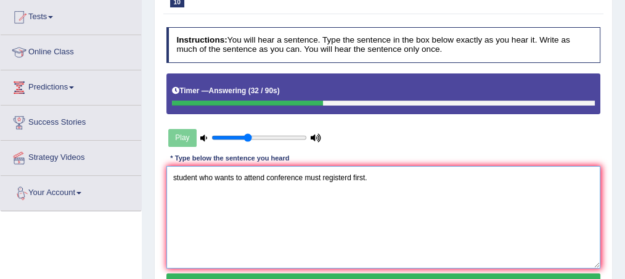
click at [173, 175] on textarea "student who wants to attend conference must registerd first." at bounding box center [384, 217] width 435 height 102
click at [177, 175] on textarea "student who wants to attend conference must registerd first." at bounding box center [384, 217] width 435 height 102
click at [268, 175] on textarea "Student who wants to attend conference must registerd first." at bounding box center [384, 217] width 435 height 102
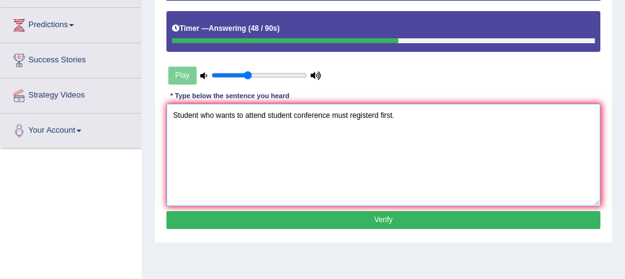
scroll to position [197, 0]
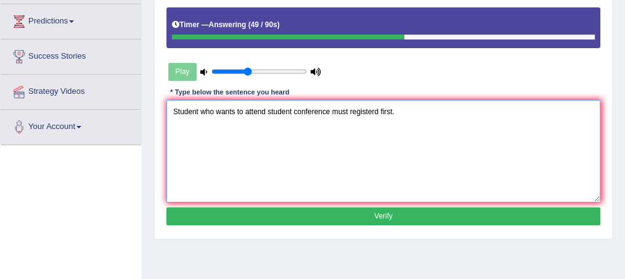
type textarea "Student who wants to attend student conference must registerd first."
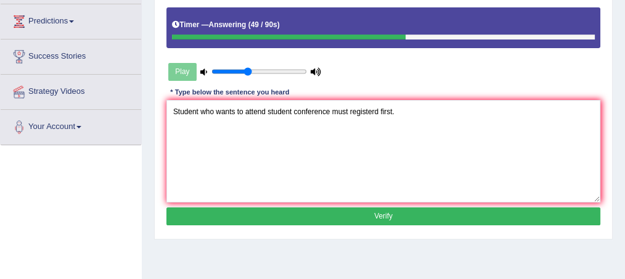
click at [403, 211] on button "Verify" at bounding box center [384, 216] width 435 height 18
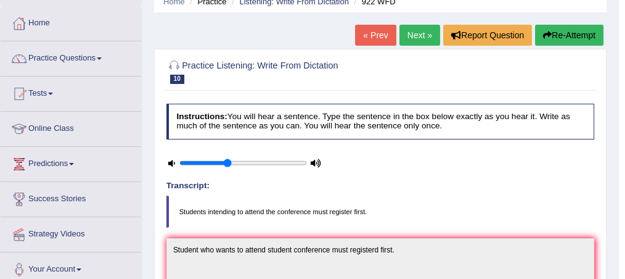
scroll to position [53, 0]
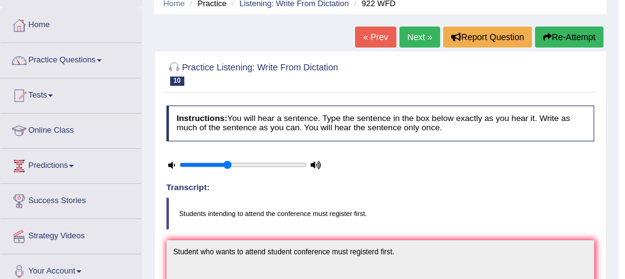
click at [423, 35] on link "Next »" at bounding box center [420, 37] width 41 height 21
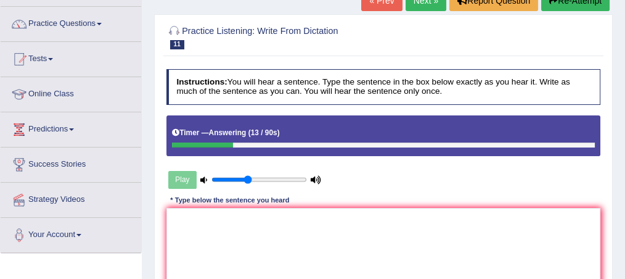
scroll to position [99, 0]
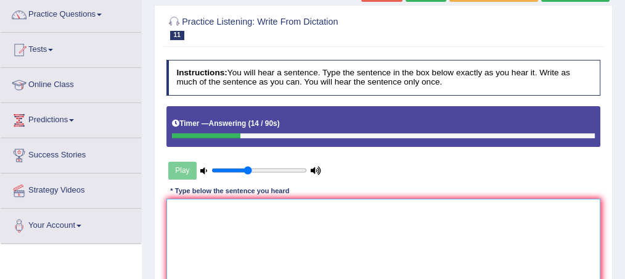
click at [175, 208] on textarea at bounding box center [384, 250] width 435 height 102
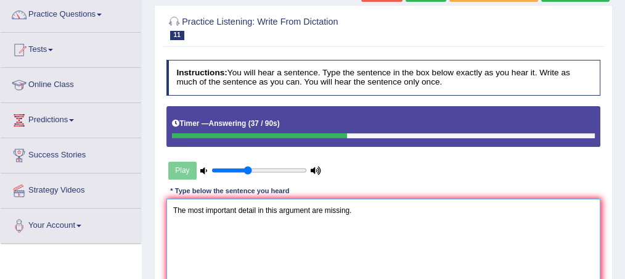
click at [309, 210] on textarea "The most important detail in this argument are missing." at bounding box center [384, 250] width 435 height 102
click at [255, 207] on textarea "The most important detail in this argument are missing." at bounding box center [384, 250] width 435 height 102
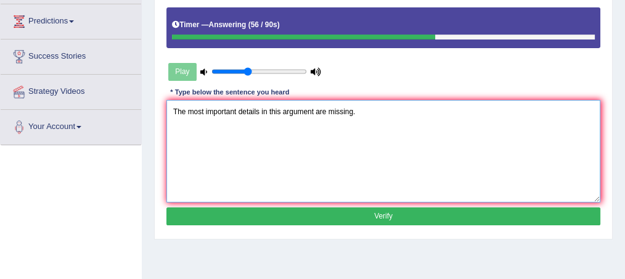
scroll to position [200, 0]
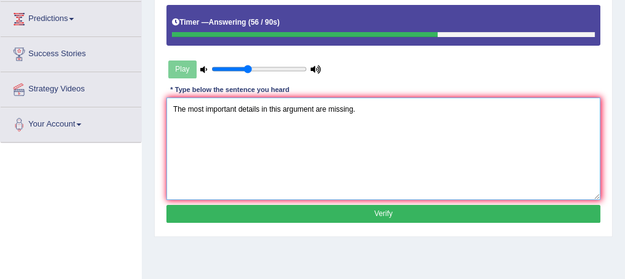
type textarea "The most important details in this argument are missing."
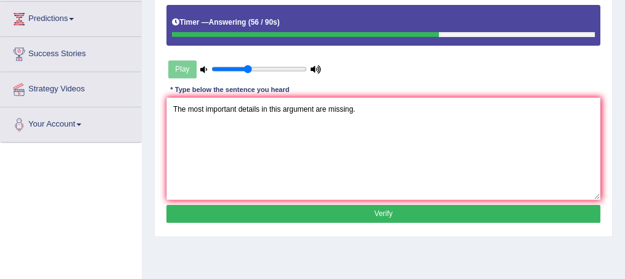
click at [444, 214] on button "Verify" at bounding box center [384, 214] width 435 height 18
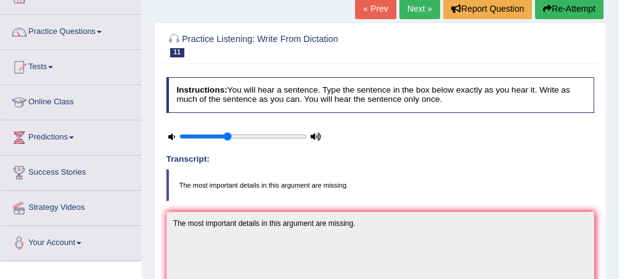
scroll to position [65, 0]
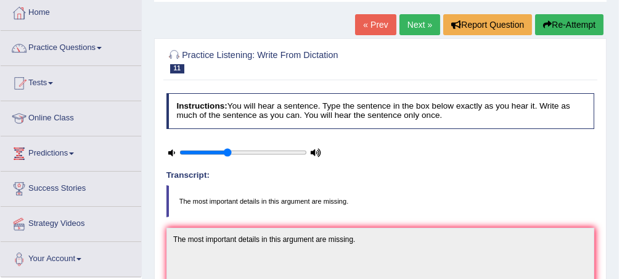
click at [414, 25] on link "Next »" at bounding box center [420, 24] width 41 height 21
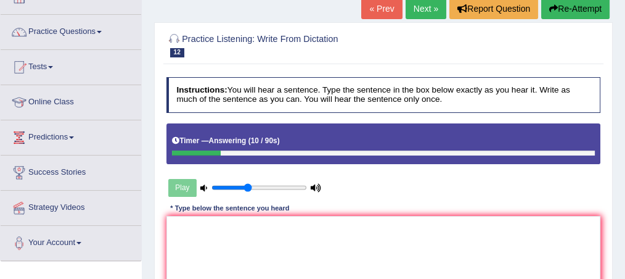
scroll to position [82, 0]
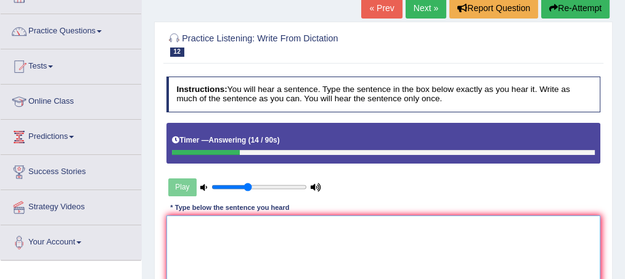
click at [180, 228] on textarea at bounding box center [384, 266] width 435 height 102
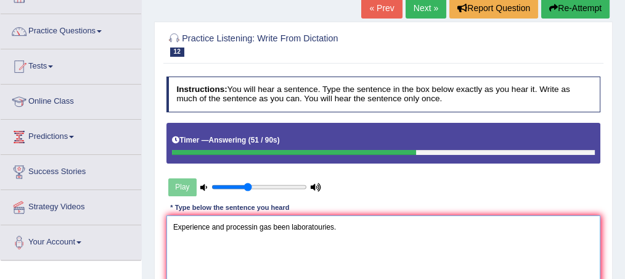
click at [255, 225] on textarea "Experience and processin gas been laboratouries." at bounding box center [384, 266] width 435 height 102
click at [255, 225] on textarea "Experience and processing gas been laboratouries." at bounding box center [384, 266] width 435 height 102
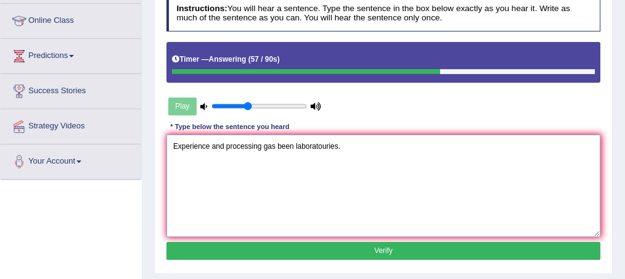
scroll to position [164, 0]
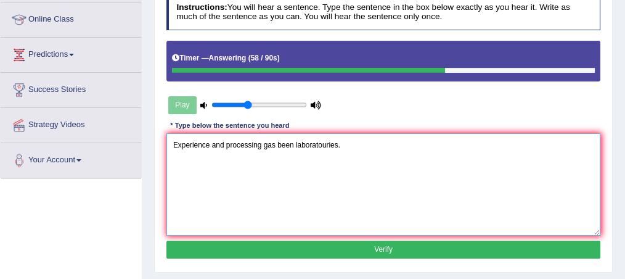
type textarea "Experience and processing gas been laboratouries."
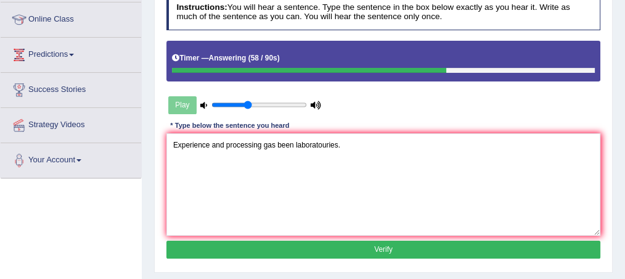
click at [422, 250] on button "Verify" at bounding box center [384, 250] width 435 height 18
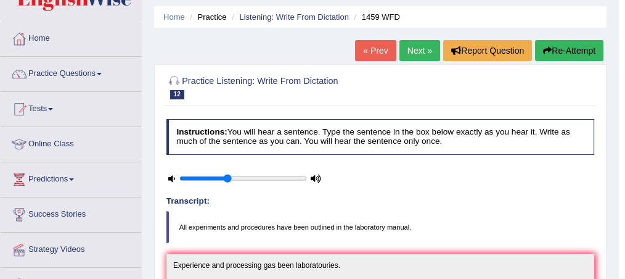
scroll to position [33, 0]
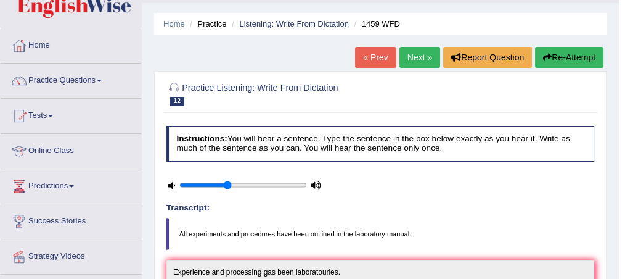
click at [414, 57] on link "Next »" at bounding box center [420, 57] width 41 height 21
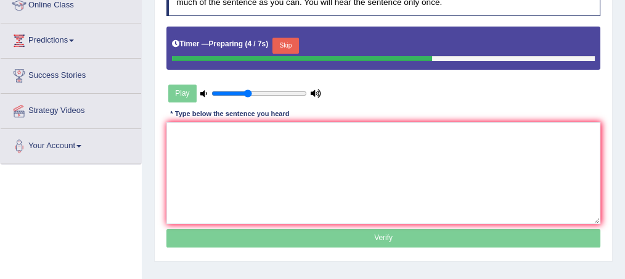
scroll to position [181, 0]
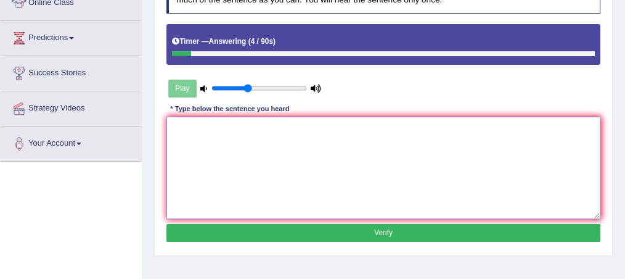
click at [184, 138] on textarea at bounding box center [384, 168] width 435 height 102
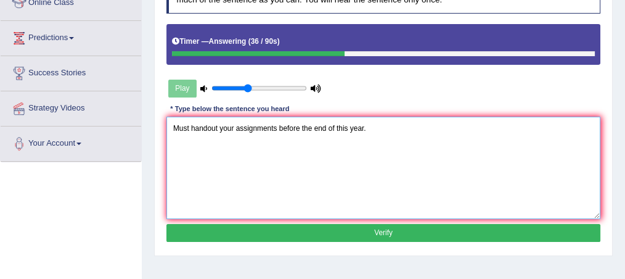
type textarea "Must handout your assignments before the end of this year."
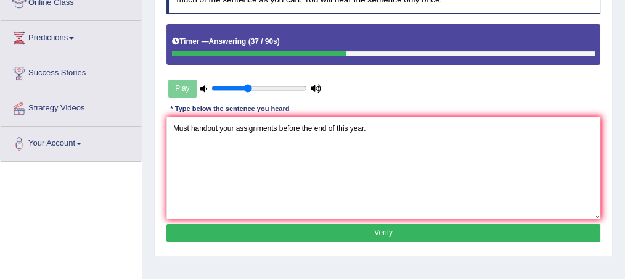
click at [382, 233] on button "Verify" at bounding box center [384, 233] width 435 height 18
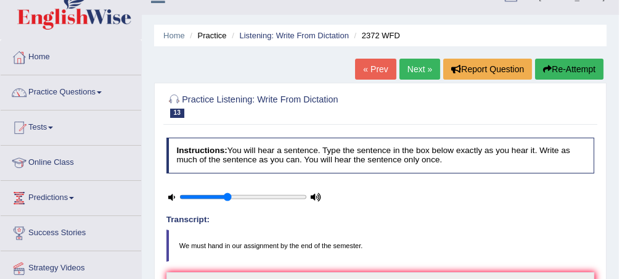
scroll to position [16, 0]
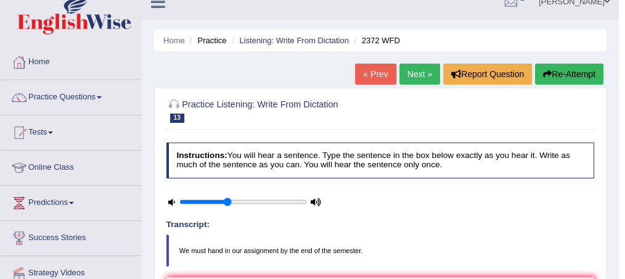
click at [418, 72] on link "Next »" at bounding box center [420, 74] width 41 height 21
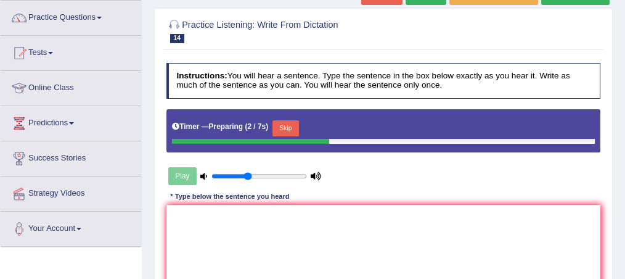
scroll to position [101, 0]
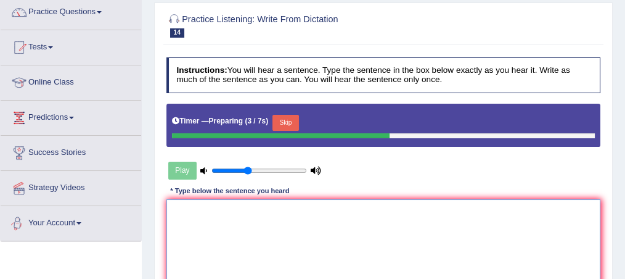
click at [183, 199] on textarea at bounding box center [384, 250] width 435 height 102
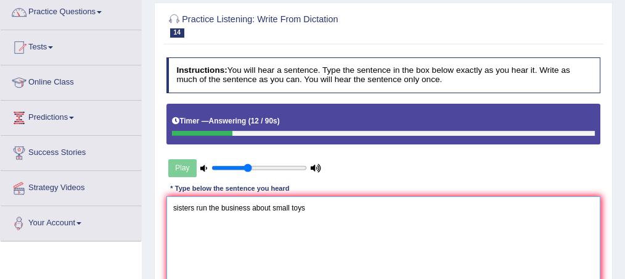
click at [176, 205] on textarea "sisters run the business about small toys" at bounding box center [384, 247] width 435 height 102
click at [306, 205] on textarea "sisters run the business about small toys" at bounding box center [384, 247] width 435 height 102
click at [175, 207] on textarea "sisters run the business about small toys." at bounding box center [384, 247] width 435 height 102
click at [234, 205] on textarea "Sisters run the business about small toys." at bounding box center [384, 247] width 435 height 102
click at [252, 206] on textarea "Sisters run the bussiness about small toys." at bounding box center [384, 247] width 435 height 102
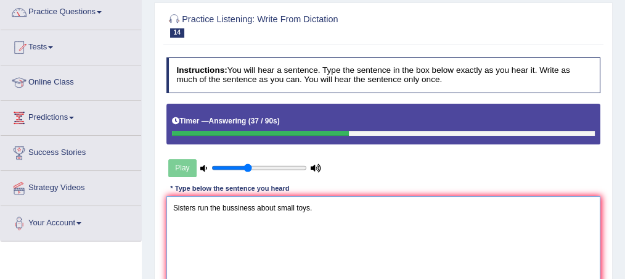
click at [255, 208] on textarea "Sisters run the bussiness about small toys." at bounding box center [384, 247] width 435 height 102
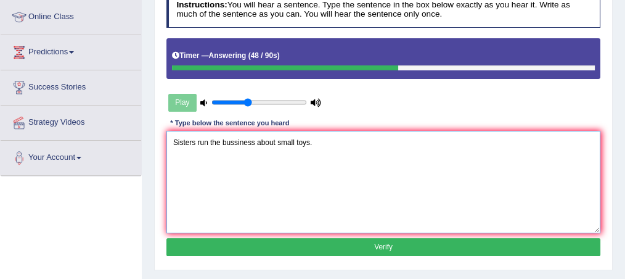
scroll to position [167, 0]
click at [207, 141] on textarea "Sisters run the bussiness about small toys." at bounding box center [384, 182] width 435 height 102
type textarea "Sisters runs the bussiness about small toys."
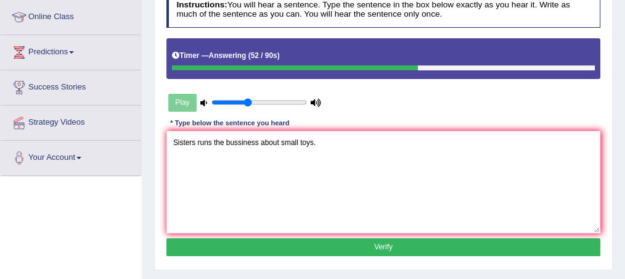
click at [366, 247] on button "Verify" at bounding box center [384, 247] width 435 height 18
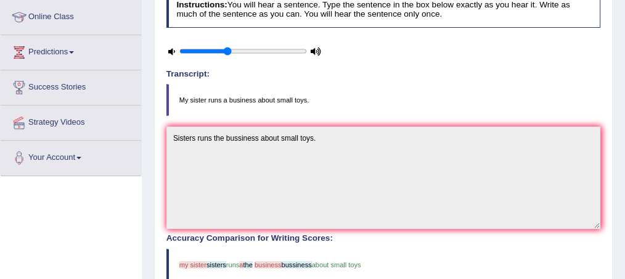
drag, startPoint x: 574, startPoint y: 264, endPoint x: 629, endPoint y: 275, distance: 56.0
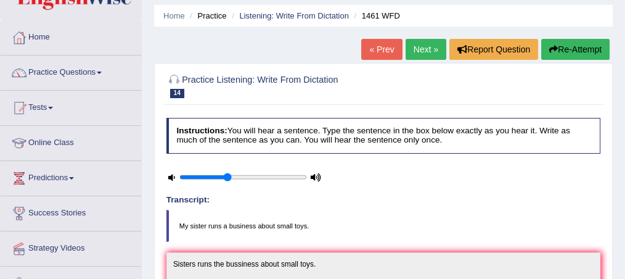
scroll to position [35, 0]
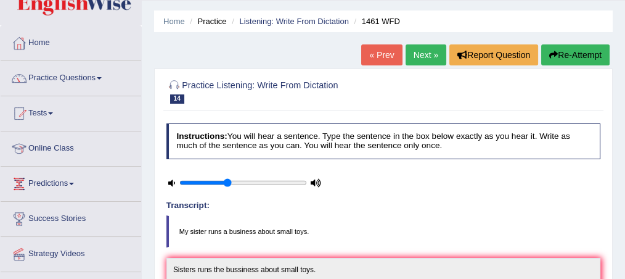
click at [425, 53] on link "Next »" at bounding box center [426, 54] width 41 height 21
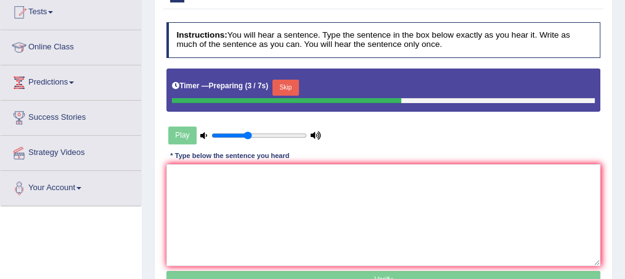
scroll to position [148, 0]
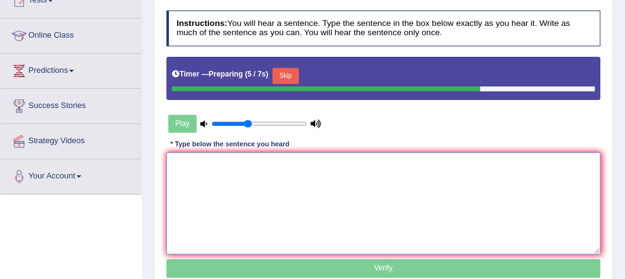
click at [168, 159] on textarea at bounding box center [384, 203] width 435 height 102
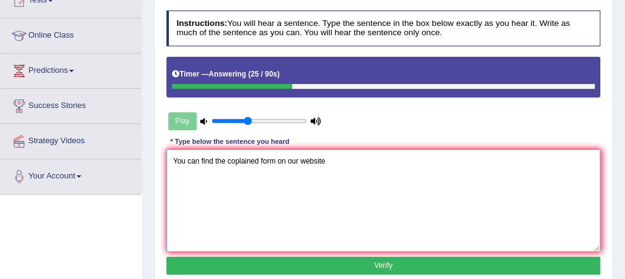
click at [297, 159] on textarea "You can find the coplained form on our website" at bounding box center [384, 200] width 435 height 102
click at [354, 159] on textarea "You can find the coplained form on our another website" at bounding box center [384, 200] width 435 height 102
click at [233, 159] on textarea "You can find the coplained form on our another website." at bounding box center [384, 200] width 435 height 102
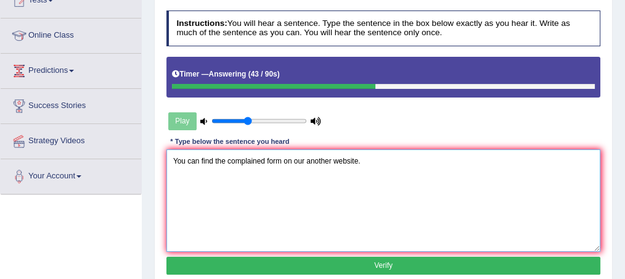
type textarea "You can find the complained form on our another website."
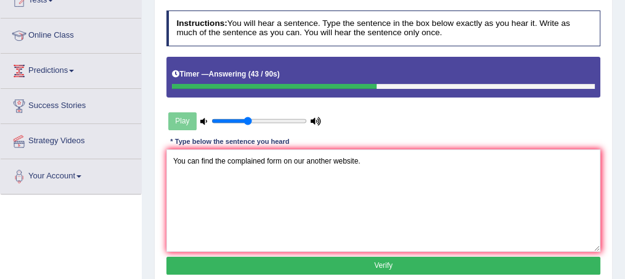
click at [390, 263] on button "Verify" at bounding box center [384, 266] width 435 height 18
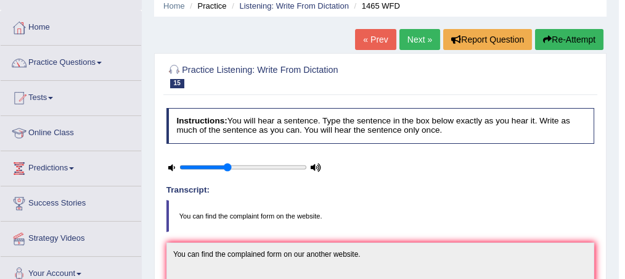
scroll to position [49, 0]
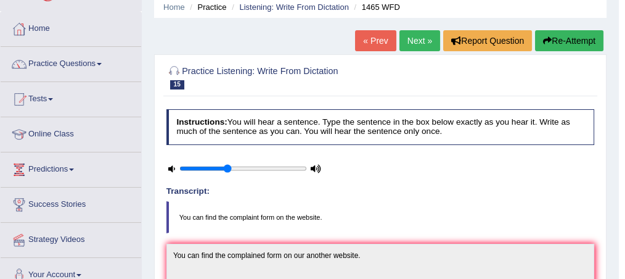
click at [414, 43] on link "Next »" at bounding box center [420, 40] width 41 height 21
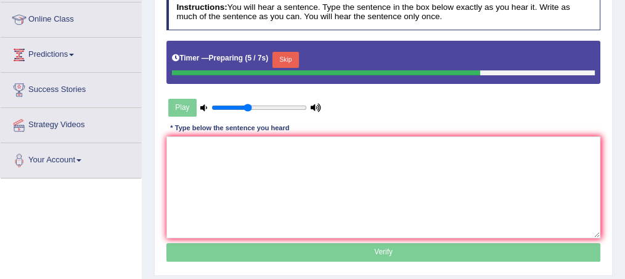
scroll to position [164, 0]
click at [174, 145] on textarea at bounding box center [384, 187] width 435 height 102
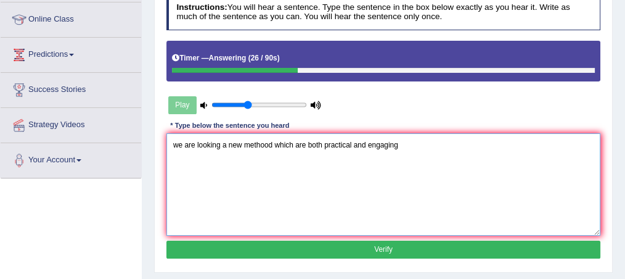
click at [176, 142] on textarea "we are looking a new methood which are both practical and engaging" at bounding box center [384, 184] width 435 height 102
click at [222, 143] on textarea "We are looking a new methood which are both practical and engaging" at bounding box center [384, 184] width 435 height 102
click at [281, 142] on textarea "We are looking for a new methood which are both practical and engaging" at bounding box center [384, 184] width 435 height 102
click at [407, 145] on textarea "We are looking for a new method which are both practical and engaging" at bounding box center [384, 184] width 435 height 102
click at [279, 143] on textarea "We are looking for a new method which are both practical and engaging." at bounding box center [384, 184] width 435 height 102
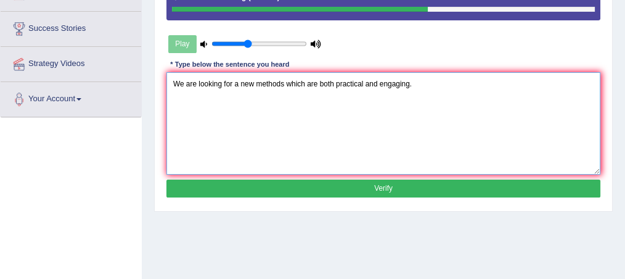
scroll to position [230, 0]
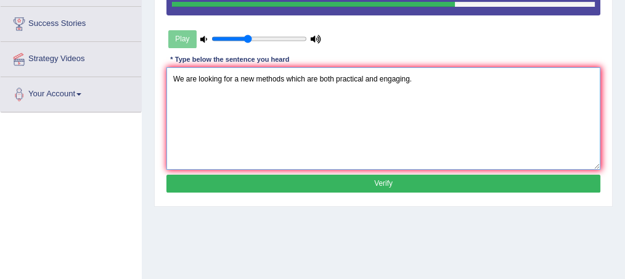
click at [232, 76] on textarea "We are looking for a new methods which are both practical and engaging." at bounding box center [384, 118] width 435 height 102
type textarea "We are looking for introducing a new methods which are both practical and engag…"
click at [381, 180] on button "Verify" at bounding box center [384, 184] width 435 height 18
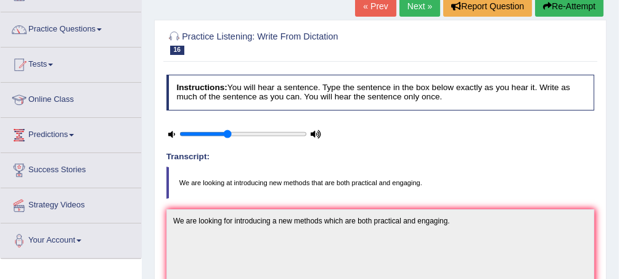
scroll to position [82, 0]
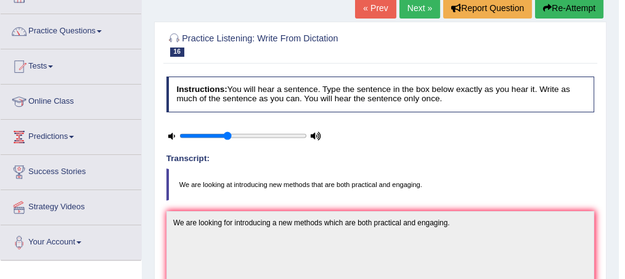
click at [417, 9] on link "Next »" at bounding box center [420, 8] width 41 height 21
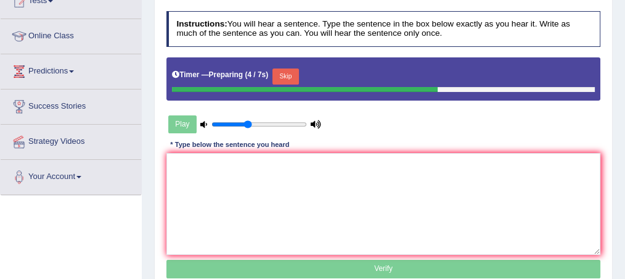
scroll to position [148, 0]
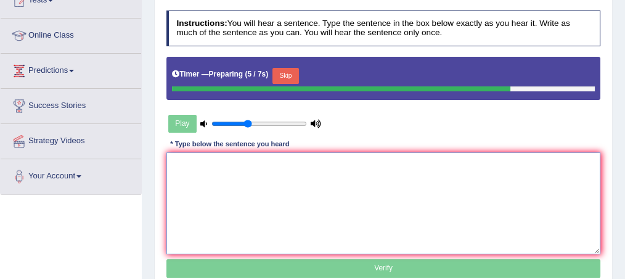
click at [178, 160] on textarea at bounding box center [384, 203] width 435 height 102
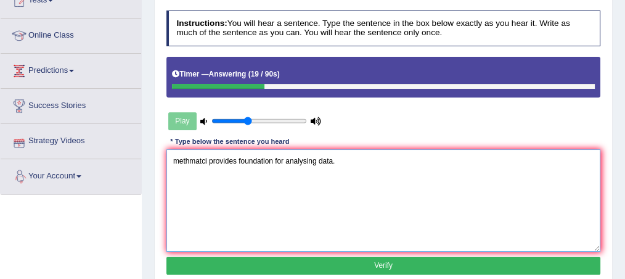
click at [274, 159] on textarea "methmatci provides foundation for analysing data." at bounding box center [384, 200] width 435 height 102
click at [205, 159] on textarea "methmatci provides foundation for analysing data." at bounding box center [384, 200] width 435 height 102
click at [287, 160] on textarea "Mathematis provides foundation for analysing data." at bounding box center [384, 200] width 435 height 102
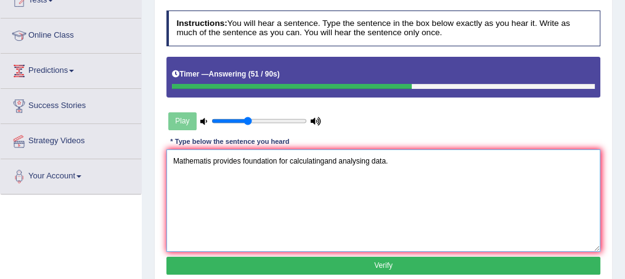
click at [323, 159] on textarea "Mathematis provides foundation for calculatingand analysing data." at bounding box center [384, 200] width 435 height 102
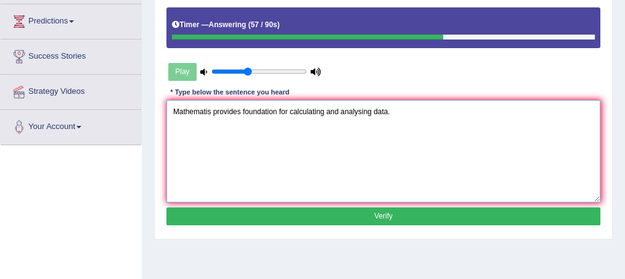
scroll to position [200, 0]
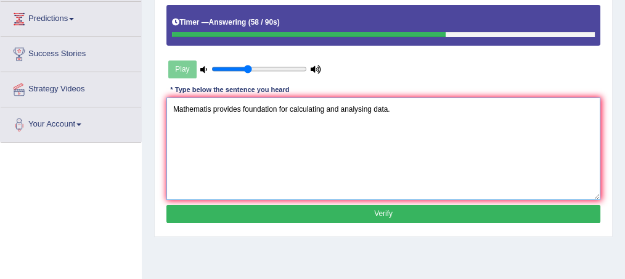
type textarea "Mathematis provides foundation for calculating and analysing data."
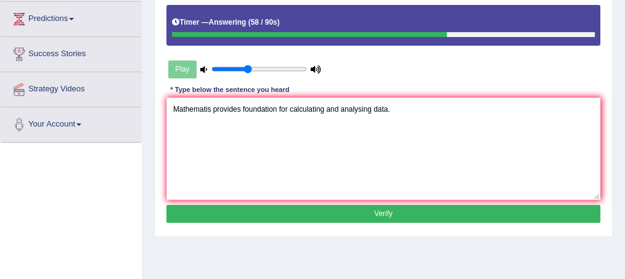
click at [459, 213] on button "Verify" at bounding box center [384, 214] width 435 height 18
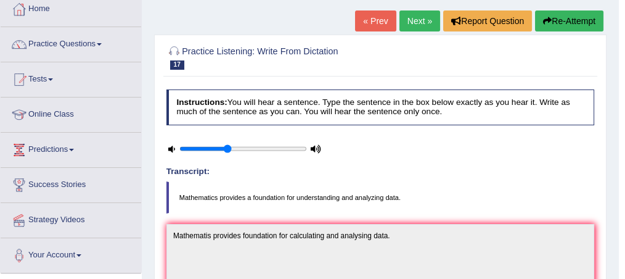
scroll to position [68, 0]
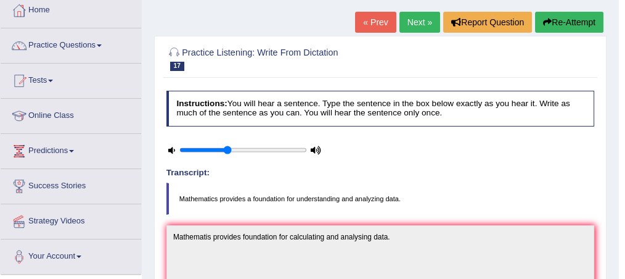
click at [416, 23] on link "Next »" at bounding box center [420, 22] width 41 height 21
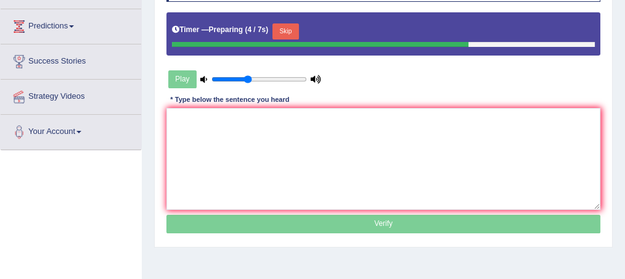
scroll to position [197, 0]
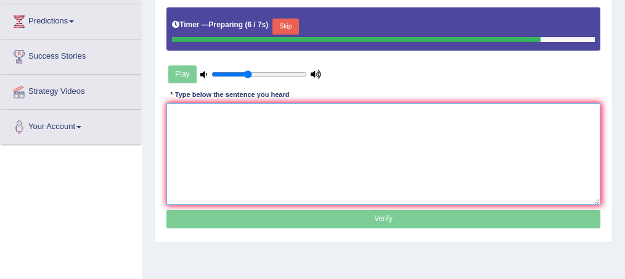
click at [178, 109] on textarea at bounding box center [384, 154] width 435 height 102
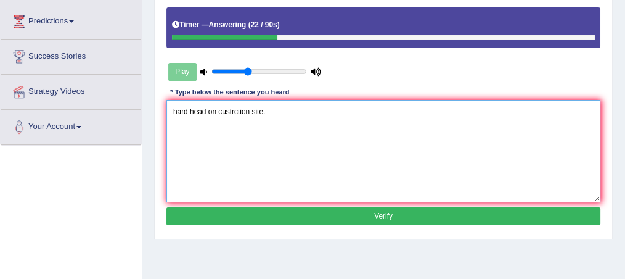
click at [173, 110] on textarea "hard head on custrction site." at bounding box center [384, 151] width 435 height 102
click at [224, 110] on textarea "Must wear hard head on custrction site." at bounding box center [384, 151] width 435 height 102
click at [269, 110] on textarea "Must wear hard head on custrction site." at bounding box center [384, 151] width 435 height 102
type textarea "Must wear hard head on custruction site."
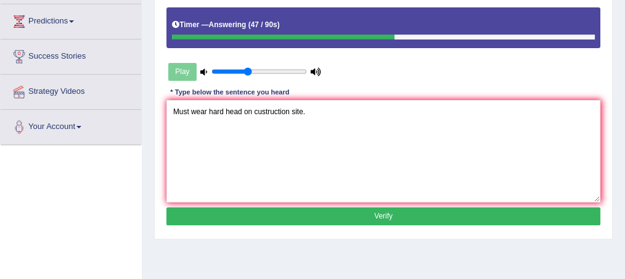
click at [318, 216] on button "Verify" at bounding box center [384, 216] width 435 height 18
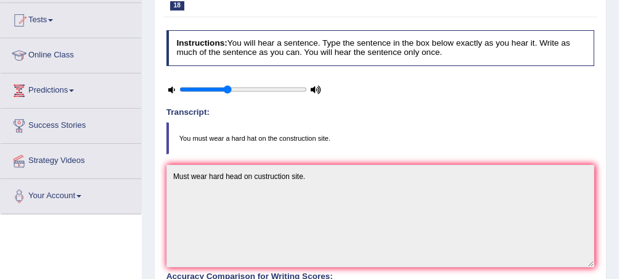
scroll to position [115, 0]
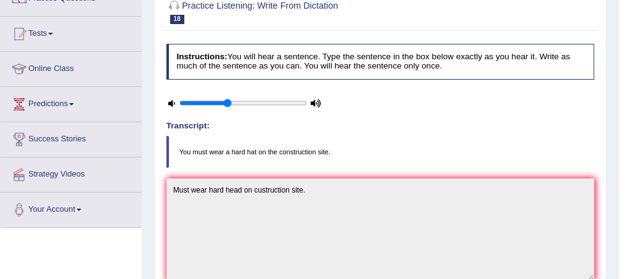
click at [623, 1] on body "Toggle navigation Home Practice Questions Speaking Practice Read Aloud Repeat S…" at bounding box center [312, 24] width 625 height 279
click at [625, 1] on html "Toggle navigation Home Practice Questions Speaking Practice Read Aloud Repeat S…" at bounding box center [312, 24] width 625 height 279
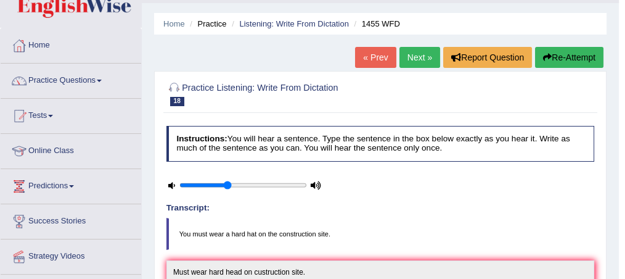
scroll to position [33, 0]
click at [415, 60] on link "Next »" at bounding box center [420, 57] width 41 height 21
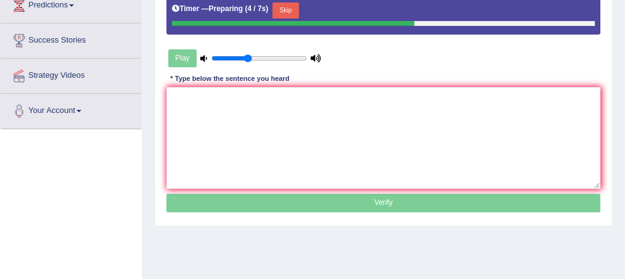
scroll to position [216, 0]
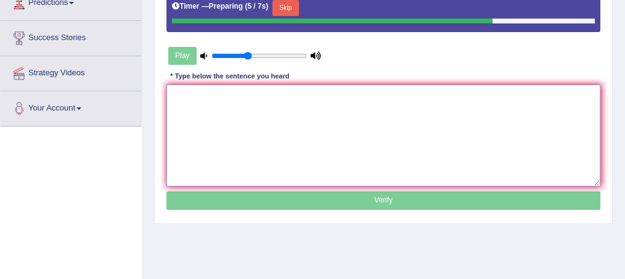
click at [189, 102] on textarea at bounding box center [384, 135] width 435 height 102
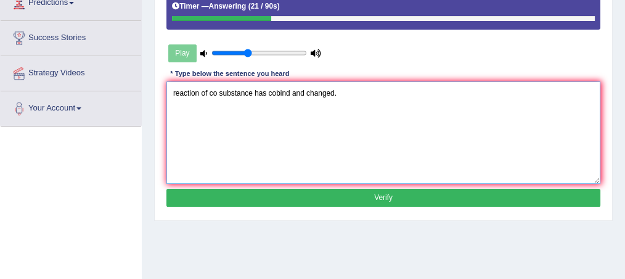
click at [173, 91] on textarea "reaction of co substance has cobind and changed." at bounding box center [384, 132] width 435 height 102
click at [175, 89] on textarea "reaction of co substance has cobind and changed." at bounding box center [384, 132] width 435 height 102
click at [221, 91] on textarea "Reaction of co substance has cobind and changed." at bounding box center [384, 132] width 435 height 102
click at [279, 90] on textarea "Reaction of co-substance has cobind and changed." at bounding box center [384, 132] width 435 height 102
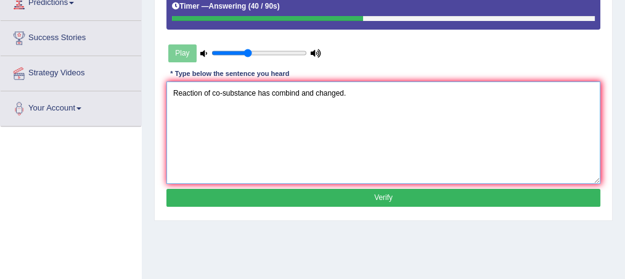
type textarea "Reaction of co-substance has combind and changed."
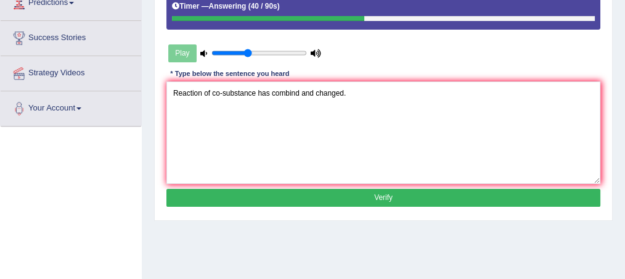
click at [368, 201] on button "Verify" at bounding box center [384, 198] width 435 height 18
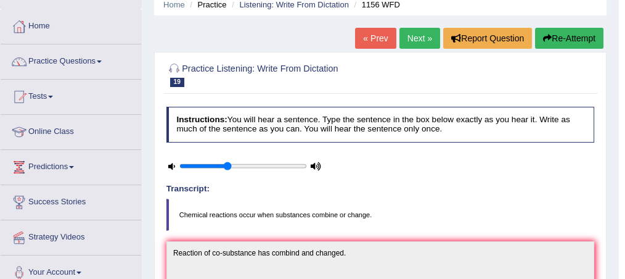
scroll to position [52, 0]
click at [569, 36] on button "Re-Attempt" at bounding box center [569, 38] width 68 height 21
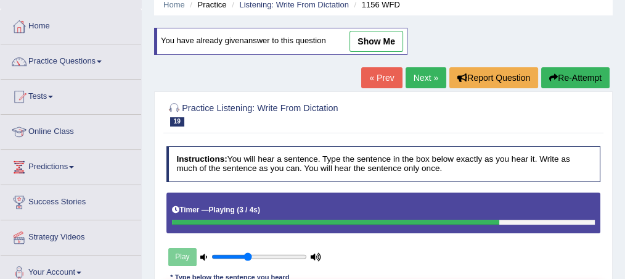
click at [419, 79] on link "Next »" at bounding box center [426, 77] width 41 height 21
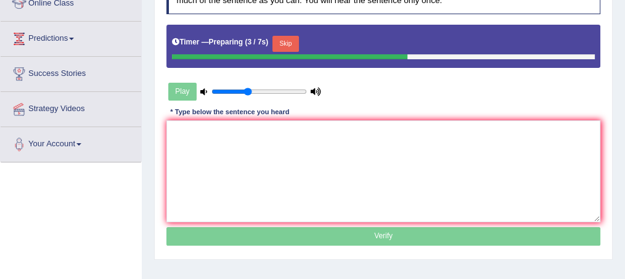
scroll to position [181, 0]
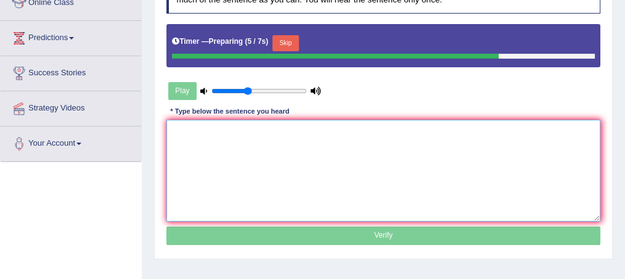
click at [176, 128] on textarea at bounding box center [384, 171] width 435 height 102
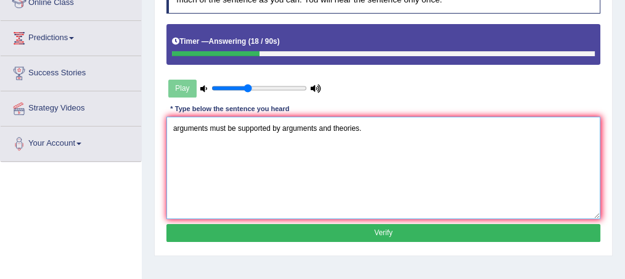
click at [172, 127] on textarea "arguments must be supported by arguments and theories." at bounding box center [384, 168] width 435 height 102
click at [333, 126] on textarea "Your arguments must be supported by arguments and theories." at bounding box center [384, 168] width 435 height 102
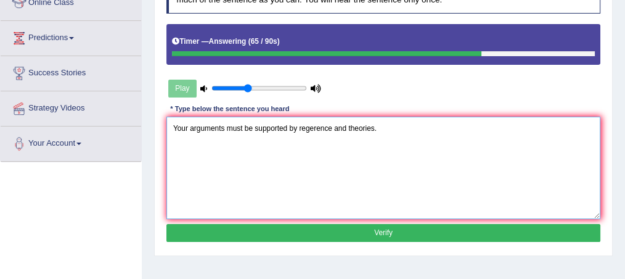
click at [313, 126] on textarea "Your arguments must be supported by regerence and theories." at bounding box center [384, 168] width 435 height 102
click at [328, 125] on textarea "Your arguments must be supported by reference and theories." at bounding box center [384, 168] width 435 height 102
type textarea "Your arguments must be supported by references and theories."
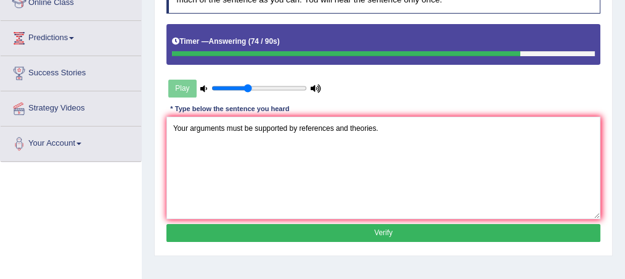
click at [371, 233] on button "Verify" at bounding box center [384, 233] width 435 height 18
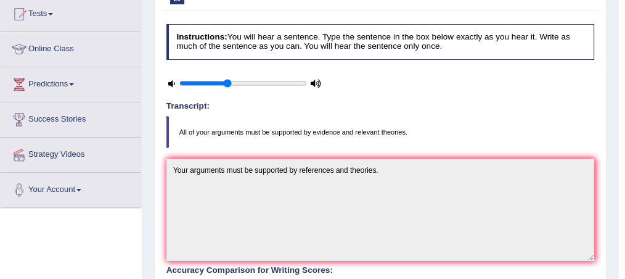
scroll to position [0, 0]
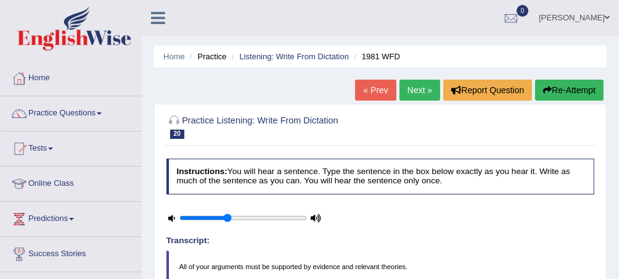
click at [424, 89] on link "Next »" at bounding box center [420, 90] width 41 height 21
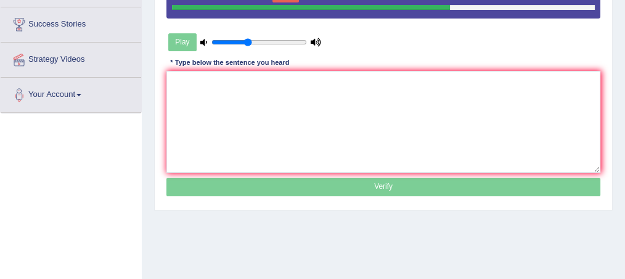
scroll to position [230, 0]
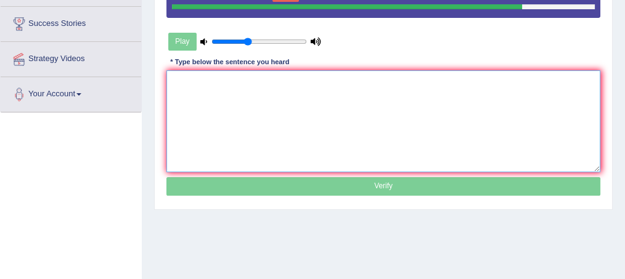
click at [184, 76] on textarea at bounding box center [384, 121] width 435 height 102
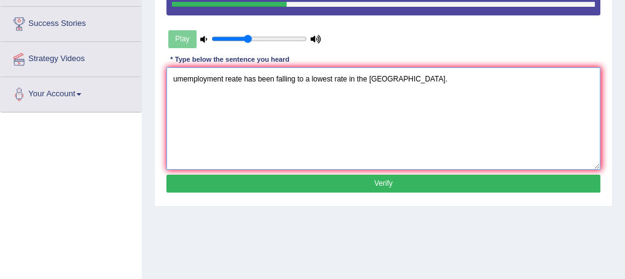
click at [178, 77] on textarea "umemployment reate has been falling to a lowest rate in the US." at bounding box center [384, 118] width 435 height 102
click at [205, 78] on textarea "The unememployment reate has been falling to a lowest rate in the US." at bounding box center [384, 118] width 435 height 102
click at [259, 80] on textarea "The unemployment reate has been falling to a lowest rate in the US." at bounding box center [384, 118] width 435 height 102
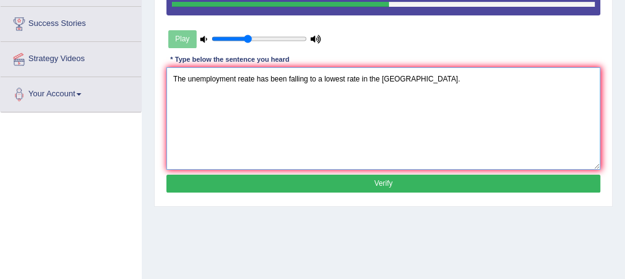
click at [252, 75] on textarea "The unemployment reate has been falling to a lowest rate in the US." at bounding box center [384, 118] width 435 height 102
type textarea "The unemployment rate has been falling to a lowest rate in the US."
click at [363, 179] on button "Verify" at bounding box center [384, 184] width 435 height 18
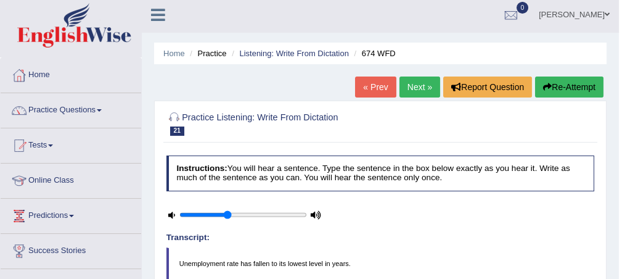
scroll to position [0, 0]
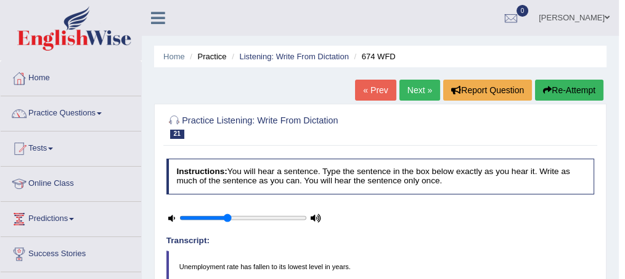
click at [411, 83] on link "Next »" at bounding box center [420, 90] width 41 height 21
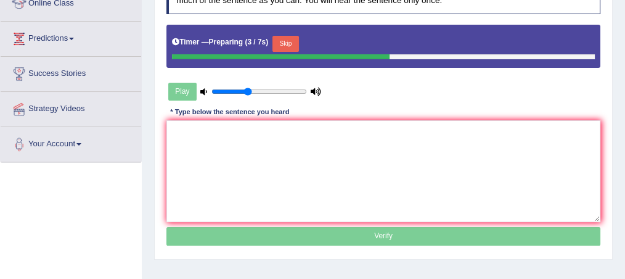
scroll to position [183, 0]
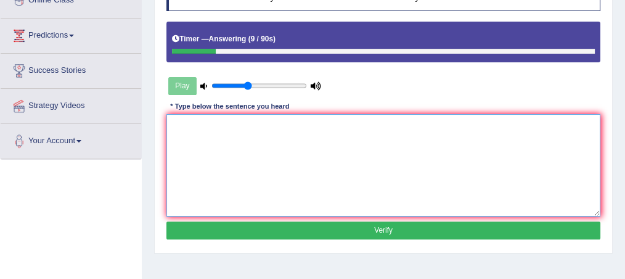
click at [180, 115] on textarea at bounding box center [384, 165] width 435 height 102
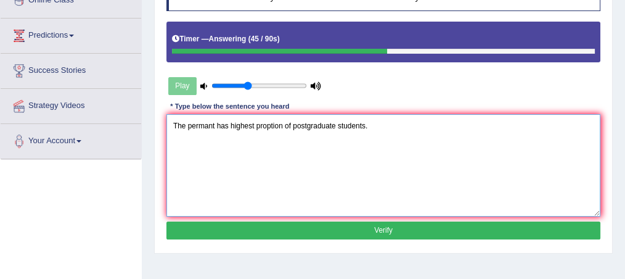
click at [268, 123] on textarea "The permant has highest proption of postgraduate students." at bounding box center [384, 165] width 435 height 102
click at [285, 123] on textarea "The permant has highest proprtion of postgraduate students." at bounding box center [384, 165] width 435 height 102
click at [214, 122] on textarea "The permant has highest propotion of postgraduate students." at bounding box center [384, 165] width 435 height 102
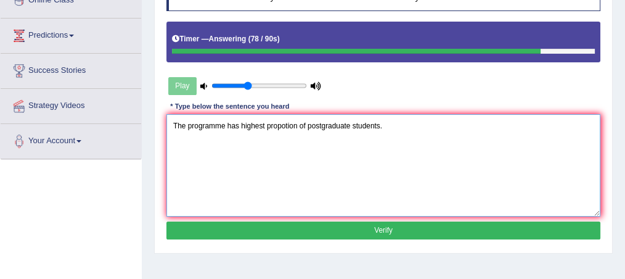
type textarea "The programme has highest propotion of postgraduate students."
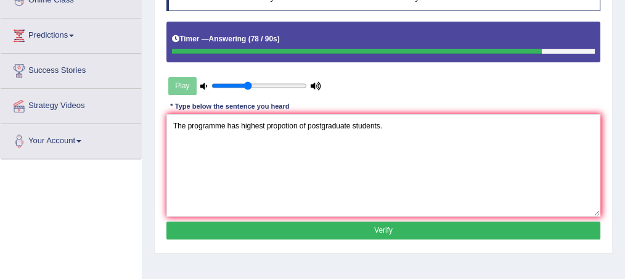
click at [380, 230] on button "Verify" at bounding box center [384, 230] width 435 height 18
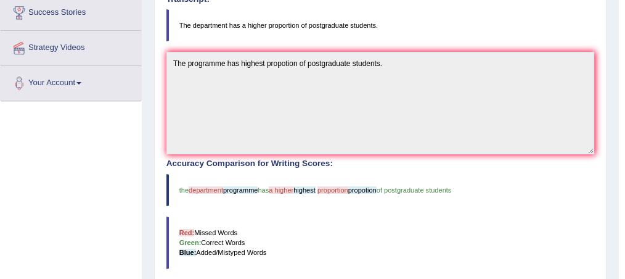
scroll to position [232, 0]
